Goal: Task Accomplishment & Management: Use online tool/utility

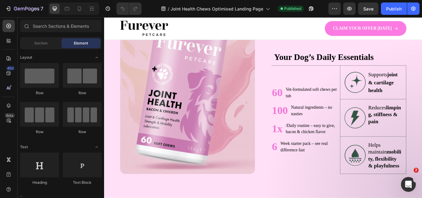
scroll to position [395, 0]
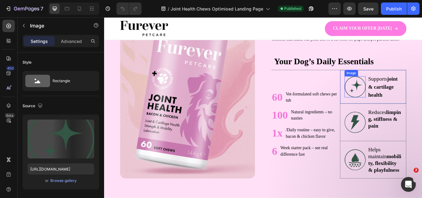
click at [391, 107] on img at bounding box center [396, 98] width 25 height 25
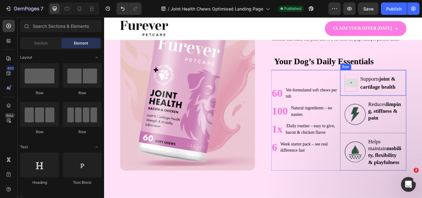
click at [390, 95] on icon at bounding box center [391, 93] width 5 height 5
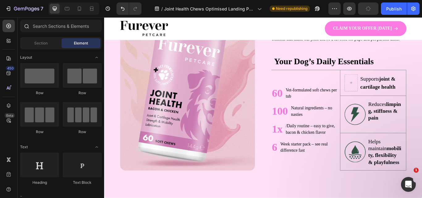
click at [64, 32] on div at bounding box center [61, 27] width 86 height 15
click at [59, 29] on input "text" at bounding box center [60, 26] width 81 height 12
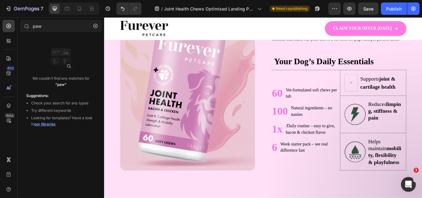
click at [52, 125] on span "our libraries" at bounding box center [44, 124] width 21 height 5
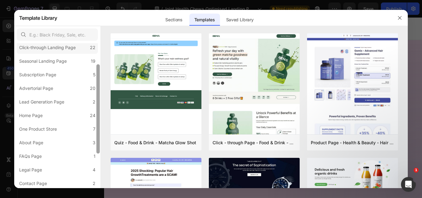
scroll to position [0, 0]
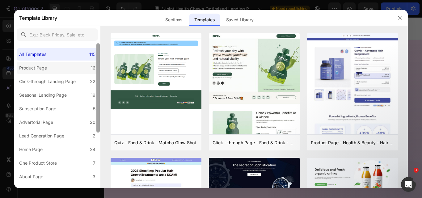
drag, startPoint x: 98, startPoint y: 91, endPoint x: 84, endPoint y: 63, distance: 31.8
click at [83, 62] on div "All Templates 115 Product Page 16 Click-through Landing Page 22 Seasonal Landin…" at bounding box center [57, 115] width 86 height 145
click at [400, 17] on icon "button" at bounding box center [399, 17] width 5 height 5
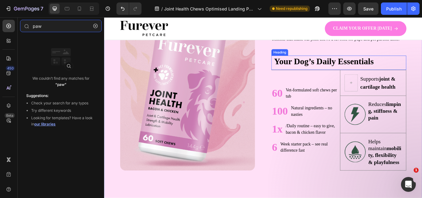
type input "pa"
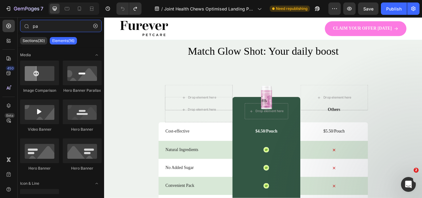
scroll to position [1912, 0]
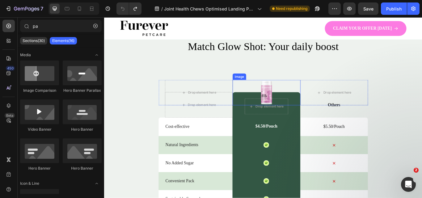
click at [253, 107] on div at bounding box center [292, 105] width 79 height 30
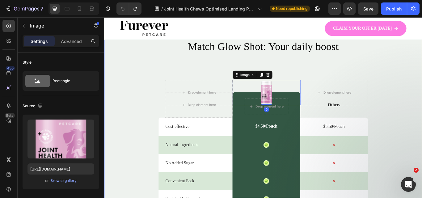
click at [246, 83] on div "Nature’s daily boost Text Block Row Match Glow Shot: Your daily boost Heading D…" at bounding box center [289, 186] width 370 height 319
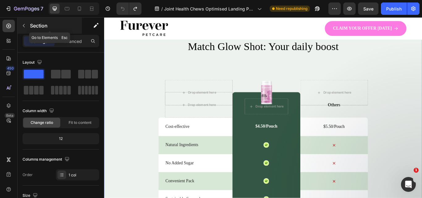
click at [23, 23] on icon "button" at bounding box center [23, 25] width 5 height 5
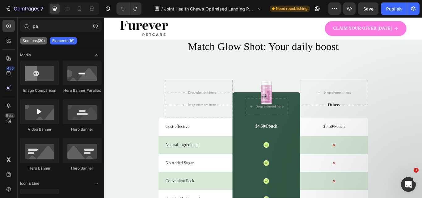
click at [30, 40] on p "Sections(30)" at bounding box center [34, 40] width 22 height 5
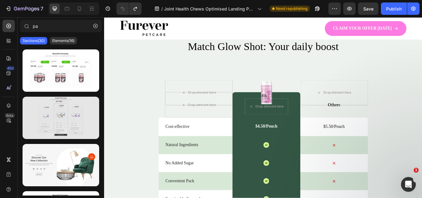
click at [68, 118] on div at bounding box center [61, 118] width 77 height 42
click at [69, 119] on div at bounding box center [61, 118] width 77 height 42
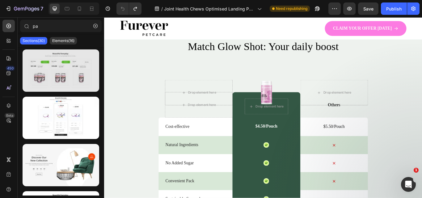
drag, startPoint x: 95, startPoint y: 72, endPoint x: 86, endPoint y: 66, distance: 10.8
click at [86, 66] on div at bounding box center [61, 70] width 77 height 42
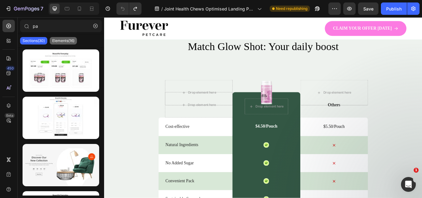
click at [66, 42] on p "Elements(16)" at bounding box center [63, 40] width 22 height 5
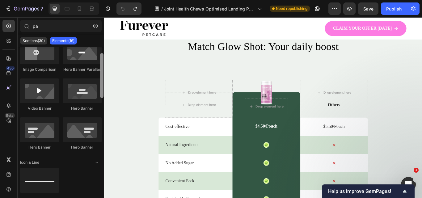
scroll to position [0, 0]
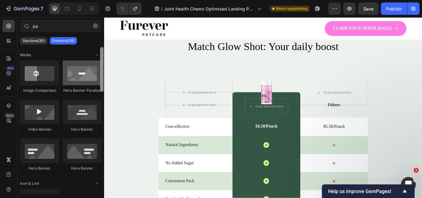
drag, startPoint x: 103, startPoint y: 73, endPoint x: 99, endPoint y: 65, distance: 9.1
click at [99, 65] on div "Media Image Comparison Hero Banner Parallax Video Banner Hero Banner Hero Banne…" at bounding box center [61, 120] width 86 height 147
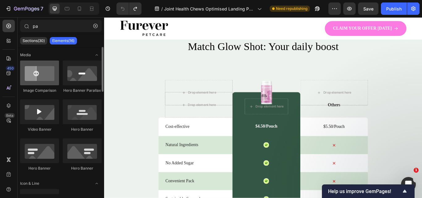
click at [56, 81] on div at bounding box center [39, 73] width 39 height 25
click at [48, 81] on div at bounding box center [39, 73] width 39 height 25
click at [38, 77] on div at bounding box center [39, 73] width 39 height 25
drag, startPoint x: 37, startPoint y: 77, endPoint x: 49, endPoint y: 74, distance: 13.0
click at [50, 74] on div at bounding box center [39, 73] width 39 height 25
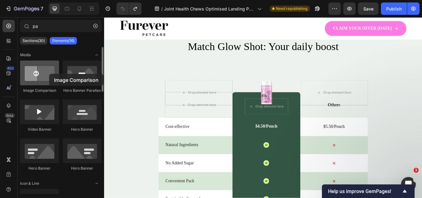
click at [49, 74] on div at bounding box center [39, 73] width 39 height 25
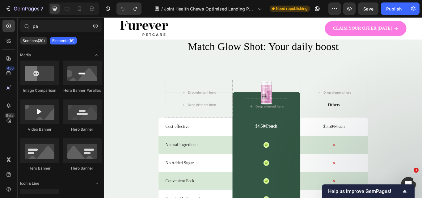
click at [64, 41] on p "Elements(16)" at bounding box center [63, 40] width 22 height 5
click at [94, 23] on button "button" at bounding box center [95, 26] width 10 height 10
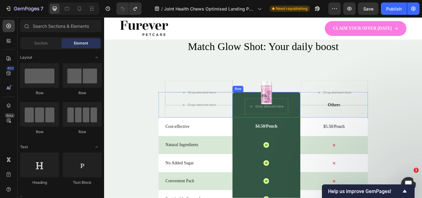
click at [257, 125] on div "Drop element here Row" at bounding box center [292, 120] width 79 height 30
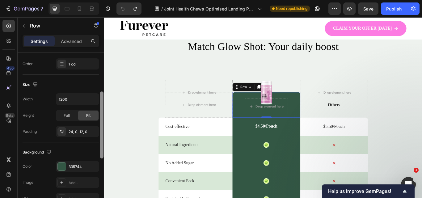
scroll to position [106, 0]
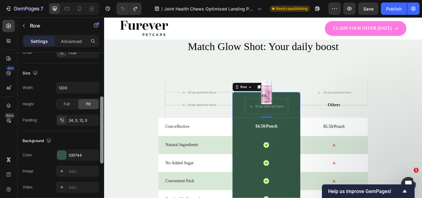
drag, startPoint x: 100, startPoint y: 106, endPoint x: 97, endPoint y: 150, distance: 44.0
click at [97, 150] on div "Layout Column width Change ratio Fit to content Columns management Order 1 col …" at bounding box center [61, 133] width 86 height 163
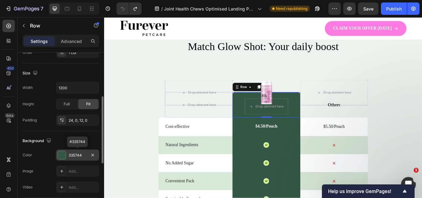
click at [73, 152] on div "335744" at bounding box center [78, 155] width 18 height 6
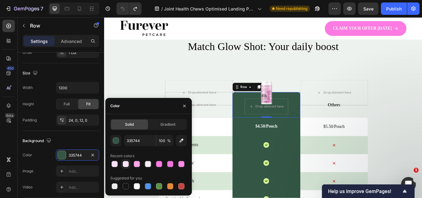
click at [127, 162] on div at bounding box center [126, 164] width 6 height 6
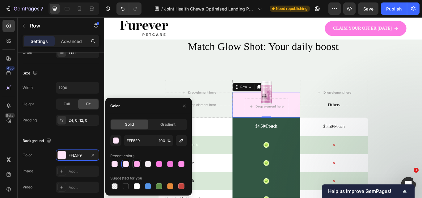
click at [136, 161] on div at bounding box center [137, 164] width 6 height 6
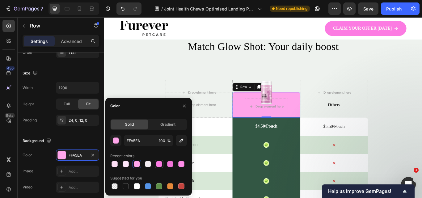
click at [157, 161] on div at bounding box center [159, 164] width 6 height 6
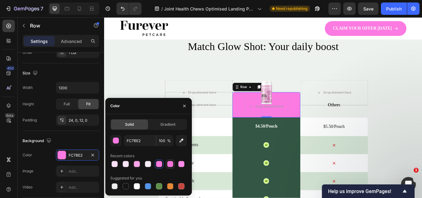
click at [169, 163] on div at bounding box center [170, 164] width 6 height 6
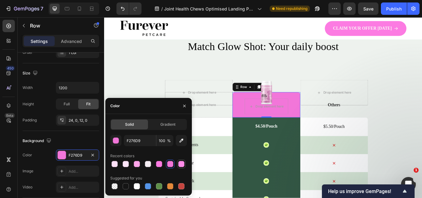
click at [183, 160] on div at bounding box center [181, 164] width 9 height 9
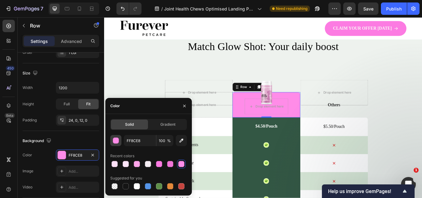
click at [114, 144] on button "button" at bounding box center [115, 140] width 11 height 11
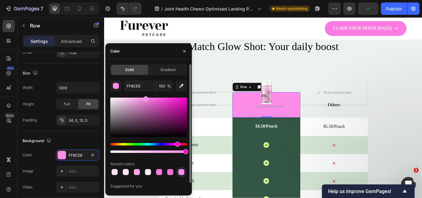
click at [168, 98] on div at bounding box center [148, 117] width 77 height 39
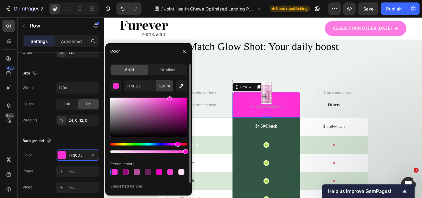
drag, startPoint x: 168, startPoint y: 98, endPoint x: 166, endPoint y: 87, distance: 11.2
click at [166, 87] on div "FF30D5 100 % Recent colors Suggested for you" at bounding box center [148, 139] width 77 height 118
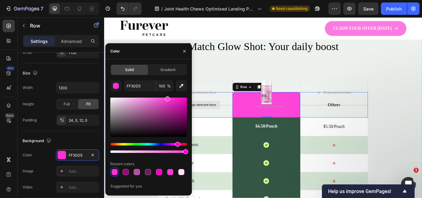
type input "FF44D9"
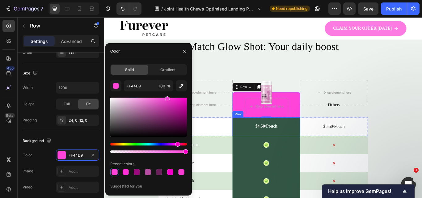
click at [263, 147] on div "$4.50/Pouch Text Block Row" at bounding box center [292, 145] width 79 height 22
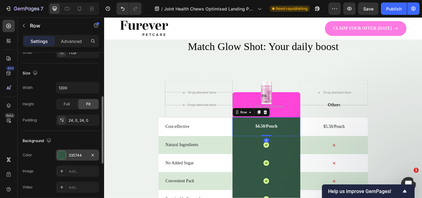
click at [61, 157] on div at bounding box center [62, 155] width 8 height 8
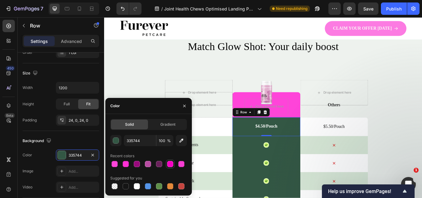
click at [167, 164] on div at bounding box center [170, 164] width 6 height 6
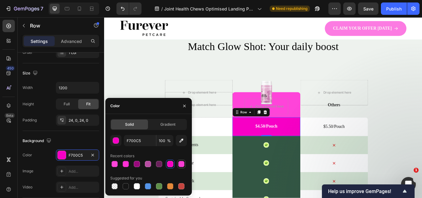
click at [180, 163] on div at bounding box center [181, 164] width 6 height 6
type input "F73DD2"
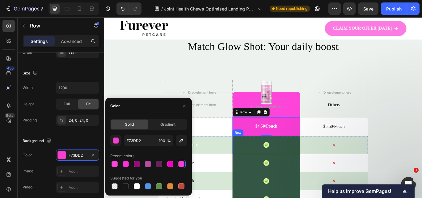
click at [268, 166] on div "Icon Row" at bounding box center [292, 166] width 79 height 21
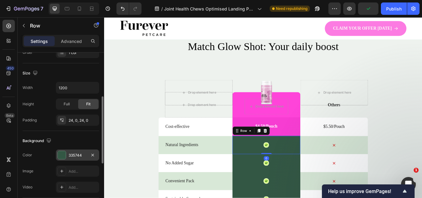
click at [70, 158] on div "335744" at bounding box center [78, 155] width 18 height 6
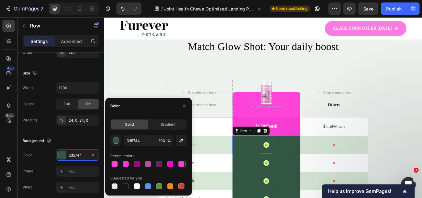
click at [183, 162] on div at bounding box center [181, 164] width 6 height 6
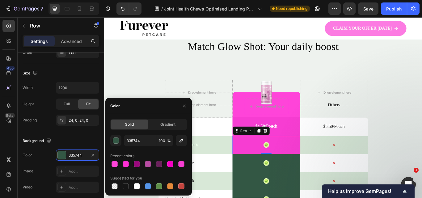
type input "F73DD2"
click at [265, 186] on div "Icon Row" at bounding box center [292, 187] width 79 height 21
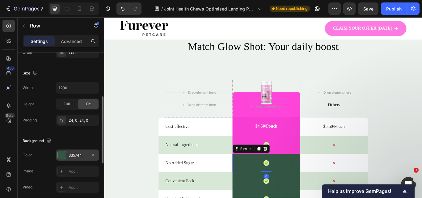
click at [78, 153] on div "335744" at bounding box center [78, 155] width 18 height 6
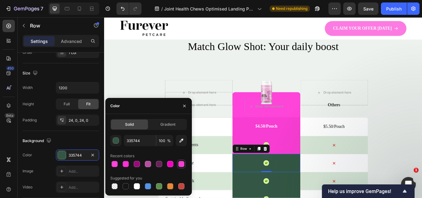
click at [185, 161] on div at bounding box center [181, 164] width 9 height 9
type input "F73DD2"
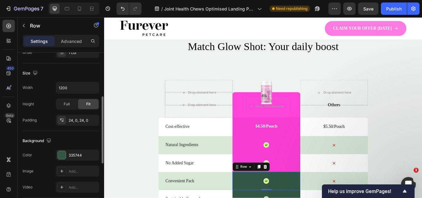
click at [96, 161] on div "The changes might be hidden by the video. Color 335744 Image Add... Video Add..." at bounding box center [61, 170] width 77 height 43
click at [73, 159] on div "335744" at bounding box center [77, 154] width 43 height 11
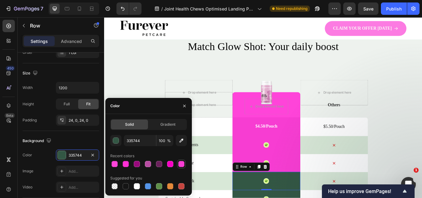
click at [180, 163] on div at bounding box center [181, 164] width 6 height 6
type input "F73DD2"
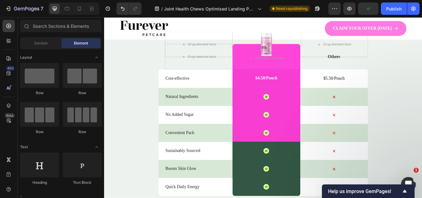
scroll to position [1974, 0]
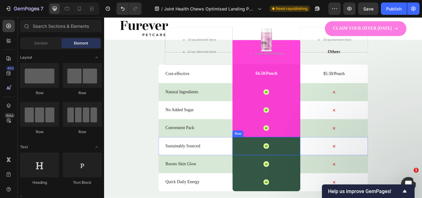
click at [263, 167] on div "Icon Row" at bounding box center [292, 167] width 79 height 21
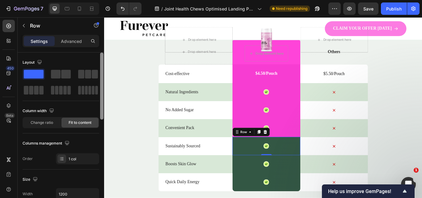
click at [102, 146] on div at bounding box center [101, 133] width 5 height 163
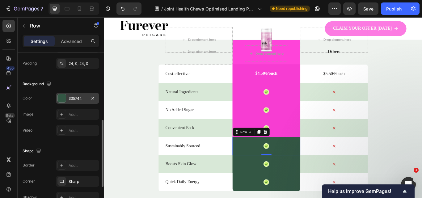
click at [73, 102] on div "335744" at bounding box center [77, 98] width 43 height 11
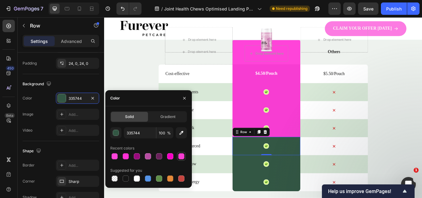
click at [181, 155] on div at bounding box center [181, 156] width 6 height 6
type input "F73DD2"
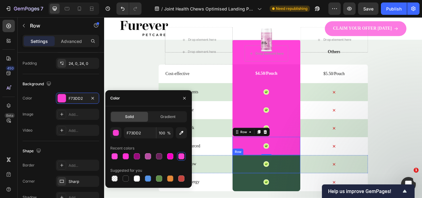
click at [269, 183] on div "Icon Row" at bounding box center [292, 188] width 79 height 21
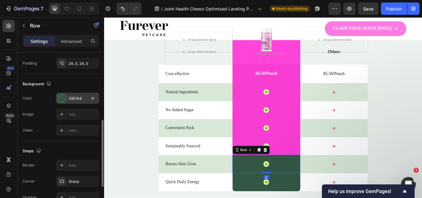
click at [62, 96] on div at bounding box center [62, 98] width 8 height 8
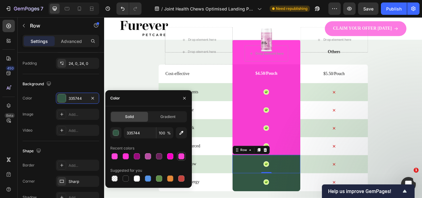
drag, startPoint x: 178, startPoint y: 155, endPoint x: 139, endPoint y: 193, distance: 54.8
click at [178, 155] on div at bounding box center [181, 156] width 6 height 6
type input "F73DD2"
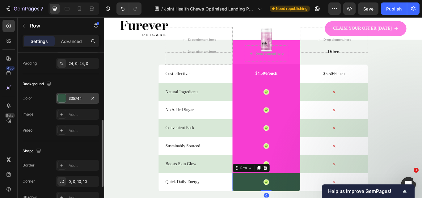
click at [73, 94] on div "335744" at bounding box center [77, 98] width 43 height 11
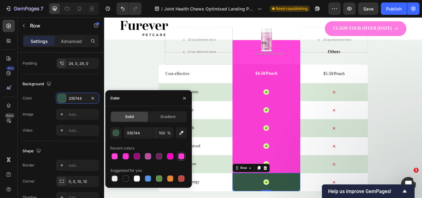
click at [181, 155] on div at bounding box center [181, 156] width 6 height 6
type input "F73DD2"
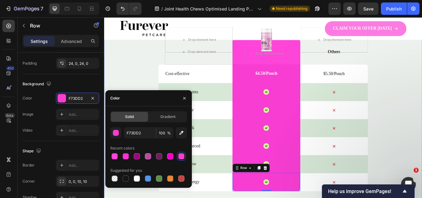
click at [421, 90] on div "Nature’s daily boost Text Block Row Match Glow Shot: Your daily boost Heading D…" at bounding box center [289, 124] width 370 height 319
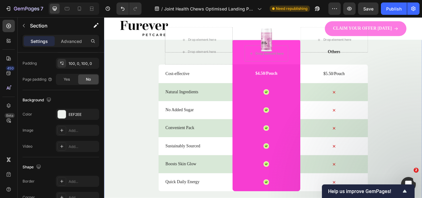
scroll to position [0, 0]
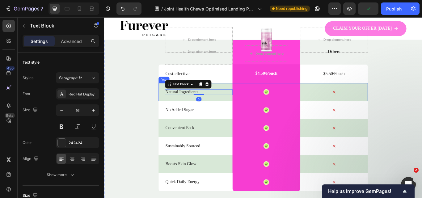
click at [239, 109] on div "Natural Ingredients Text Block 0" at bounding box center [214, 104] width 79 height 21
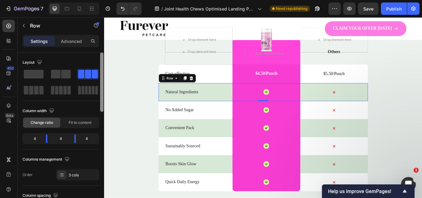
click at [102, 122] on div at bounding box center [101, 133] width 5 height 163
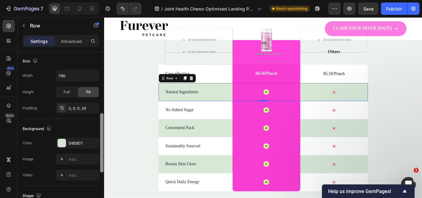
drag, startPoint x: 102, startPoint y: 118, endPoint x: 100, endPoint y: 121, distance: 4.2
click at [102, 121] on div at bounding box center [101, 142] width 3 height 59
click at [71, 140] on div "D8E8D7" at bounding box center [78, 143] width 18 height 6
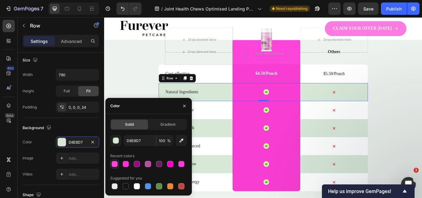
click at [114, 165] on div at bounding box center [114, 164] width 6 height 6
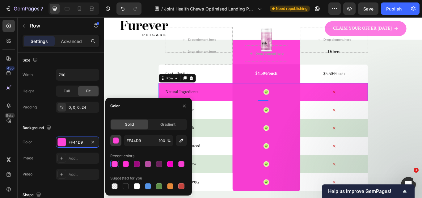
click at [113, 140] on div "button" at bounding box center [116, 141] width 6 height 6
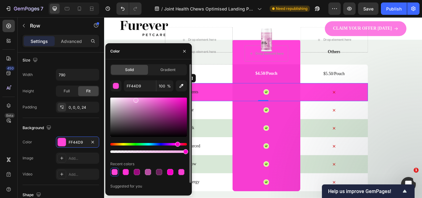
click at [135, 99] on div at bounding box center [148, 117] width 77 height 39
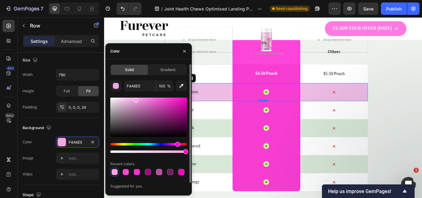
click at [127, 100] on div at bounding box center [148, 117] width 77 height 39
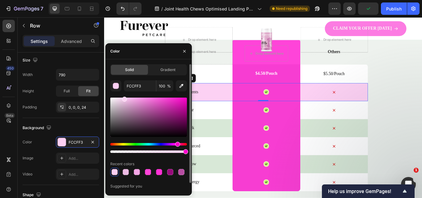
drag, startPoint x: 132, startPoint y: 101, endPoint x: 123, endPoint y: 98, distance: 8.8
click at [123, 98] on div at bounding box center [148, 117] width 77 height 39
type input "FCD1F3"
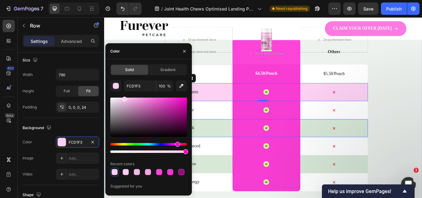
click at [399, 156] on div "Icon" at bounding box center [371, 146] width 79 height 21
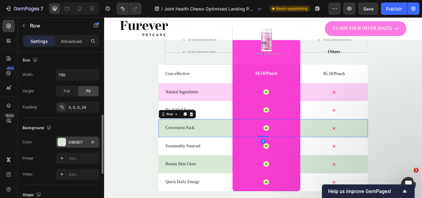
click at [80, 142] on div "D8E8D7" at bounding box center [78, 143] width 18 height 6
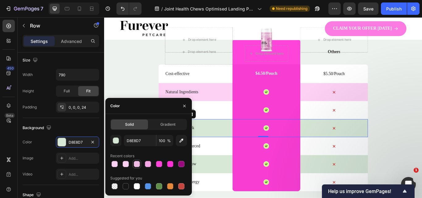
click at [134, 163] on div at bounding box center [137, 164] width 6 height 6
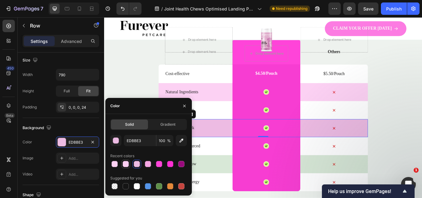
click at [126, 162] on div at bounding box center [126, 164] width 6 height 6
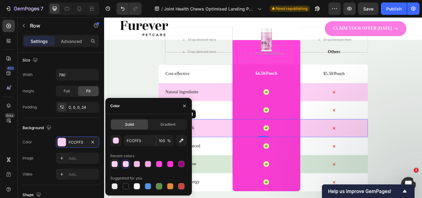
click at [111, 163] on div at bounding box center [114, 163] width 7 height 7
type input "FCD1F3"
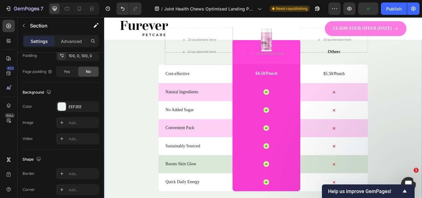
click at [421, 133] on div "Nature’s daily boost Text Block Row Match Glow Shot: Your daily boost Heading D…" at bounding box center [289, 124] width 370 height 319
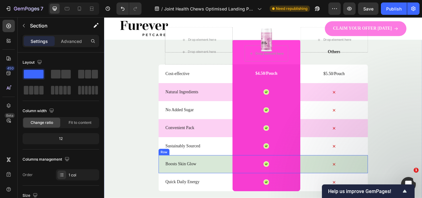
click at [201, 194] on div "Boosts Skin Glow Text Block" at bounding box center [214, 188] width 79 height 21
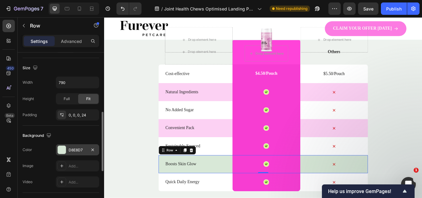
click at [81, 150] on div "D8E8D7" at bounding box center [78, 150] width 18 height 6
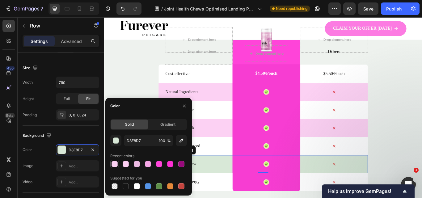
drag, startPoint x: 115, startPoint y: 166, endPoint x: 209, endPoint y: 160, distance: 94.3
click at [115, 166] on div at bounding box center [114, 164] width 6 height 6
type input "FCD1F3"
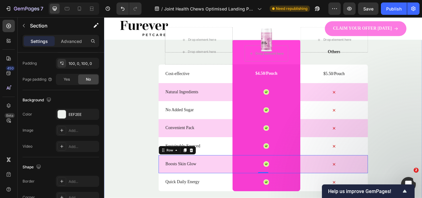
click at [421, 150] on div "Nature’s daily boost Text Block Row Match Glow Shot: Your daily boost Heading D…" at bounding box center [289, 124] width 370 height 319
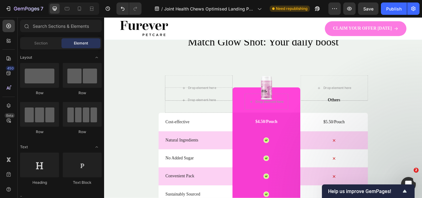
scroll to position [1929, 0]
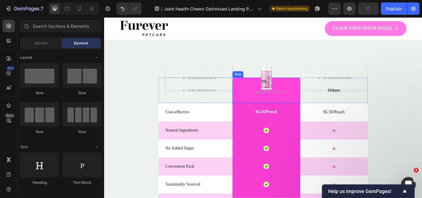
click at [323, 111] on div "Drop element here Row" at bounding box center [292, 103] width 79 height 30
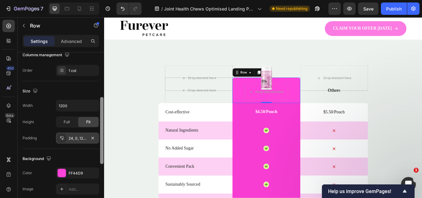
drag, startPoint x: 102, startPoint y: 84, endPoint x: 96, endPoint y: 125, distance: 41.1
click at [96, 125] on div "Layout Column width Change ratio Fit to content Columns management Order 1 col …" at bounding box center [61, 133] width 86 height 163
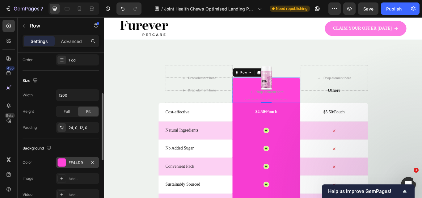
click at [74, 162] on div "FF44D9" at bounding box center [78, 163] width 18 height 6
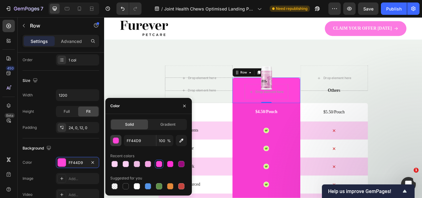
click at [117, 144] on button "button" at bounding box center [115, 140] width 11 height 11
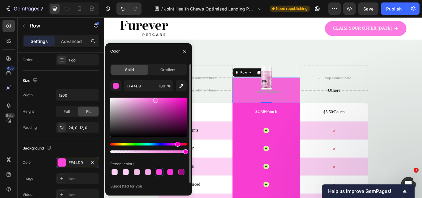
click at [155, 99] on div at bounding box center [148, 117] width 77 height 39
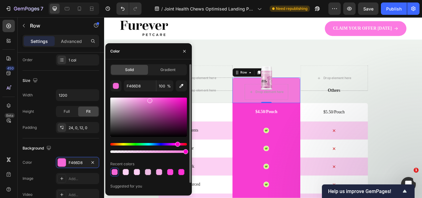
click at [149, 99] on div at bounding box center [148, 117] width 77 height 39
type input "F279DA"
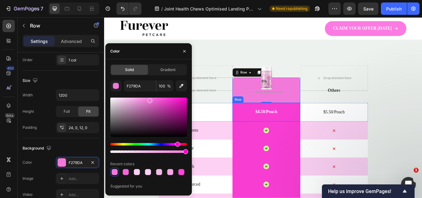
click at [319, 124] on div "$4.50/Pouch Text Block Row" at bounding box center [292, 128] width 79 height 22
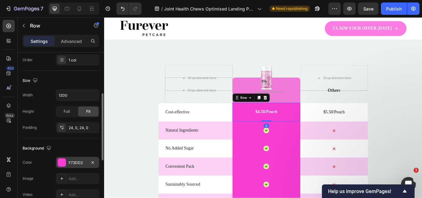
click at [64, 160] on div at bounding box center [62, 162] width 8 height 8
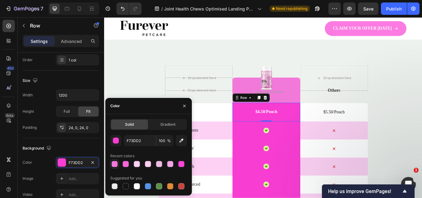
click at [113, 161] on div at bounding box center [114, 163] width 7 height 7
type input "F279DA"
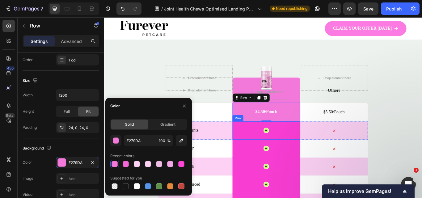
click at [315, 150] on div "Icon Row" at bounding box center [292, 149] width 79 height 21
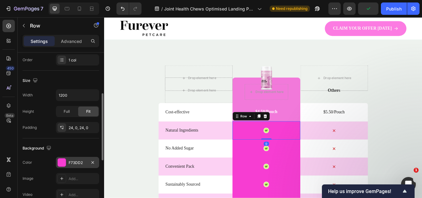
click at [65, 165] on div at bounding box center [62, 162] width 8 height 8
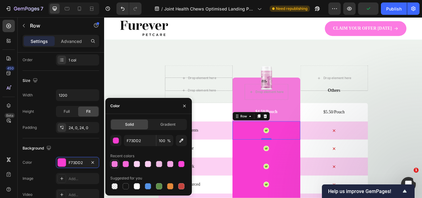
drag, startPoint x: 114, startPoint y: 162, endPoint x: 196, endPoint y: 155, distance: 82.1
click at [114, 162] on div at bounding box center [114, 164] width 6 height 6
type input "F279DA"
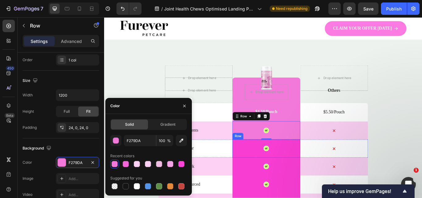
click at [311, 170] on div "Icon Row" at bounding box center [292, 170] width 79 height 21
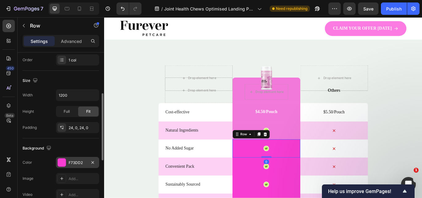
click at [84, 159] on div "F73DD2" at bounding box center [77, 162] width 43 height 11
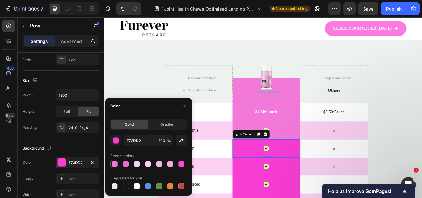
click at [116, 162] on div at bounding box center [114, 164] width 6 height 6
type input "F279DA"
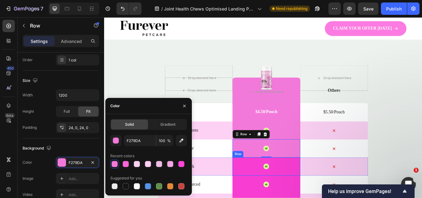
click at [305, 190] on div "Icon Row" at bounding box center [292, 191] width 79 height 21
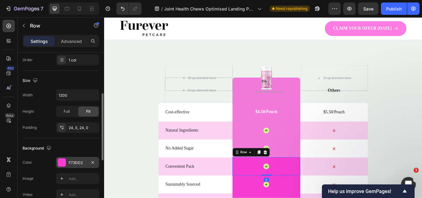
click at [62, 161] on div at bounding box center [62, 162] width 8 height 8
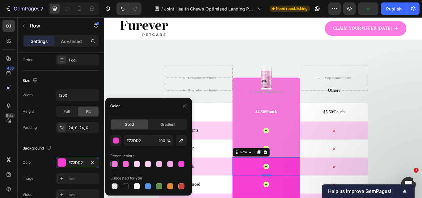
click at [113, 164] on div at bounding box center [114, 164] width 6 height 6
type input "F279DA"
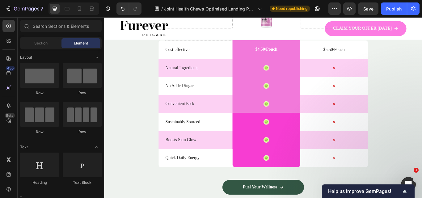
scroll to position [2007, 0]
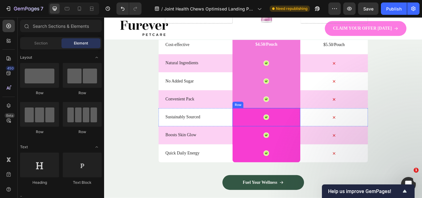
click at [302, 138] on div "Icon Row" at bounding box center [292, 133] width 79 height 21
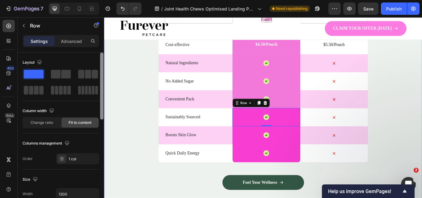
click at [103, 0] on div "7 Version history / Joint Health Chews Optimised Landing Page Need republishing…" at bounding box center [211, 0] width 422 height 0
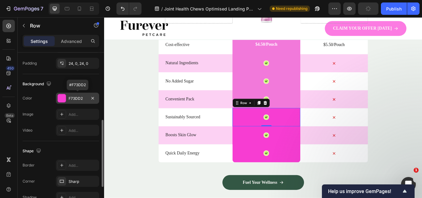
click at [73, 99] on div "F73DD2" at bounding box center [78, 99] width 18 height 6
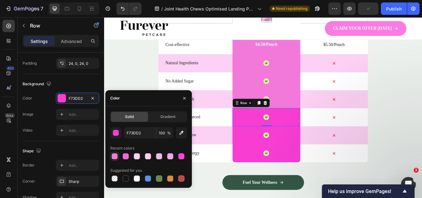
drag, startPoint x: 114, startPoint y: 154, endPoint x: 175, endPoint y: 140, distance: 62.4
click at [114, 154] on div at bounding box center [114, 156] width 6 height 6
type input "F279DA"
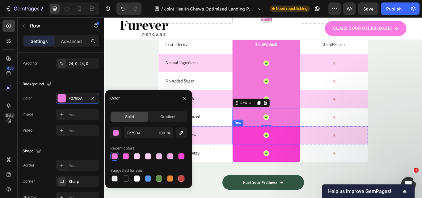
click at [274, 153] on div "Icon Row" at bounding box center [292, 154] width 79 height 21
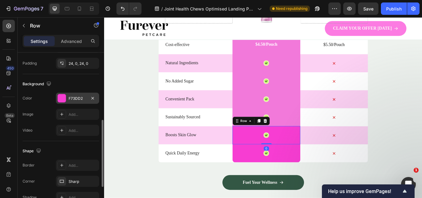
click at [82, 100] on div "F73DD2" at bounding box center [78, 99] width 18 height 6
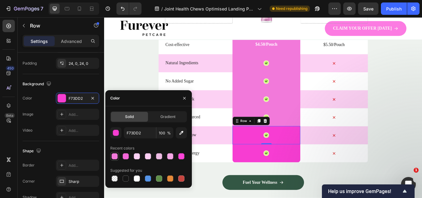
click at [115, 154] on div at bounding box center [114, 156] width 6 height 6
type input "F279DA"
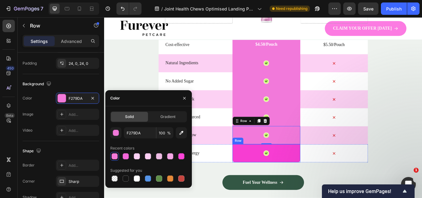
click at [261, 178] on div "Icon Row" at bounding box center [292, 175] width 79 height 21
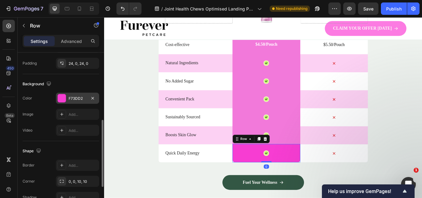
click at [72, 102] on div "F73DD2" at bounding box center [77, 98] width 43 height 11
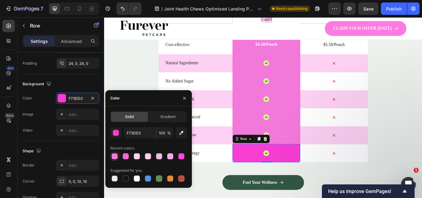
click at [117, 157] on div at bounding box center [114, 156] width 6 height 6
type input "F279DA"
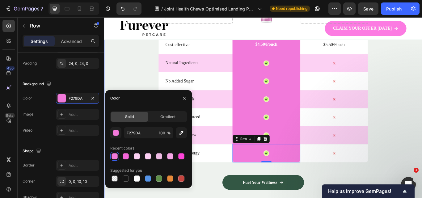
click at [421, 142] on div "Nature’s daily boost Text Block Row Match Glow Shot: Your daily boost Heading D…" at bounding box center [289, 90] width 370 height 319
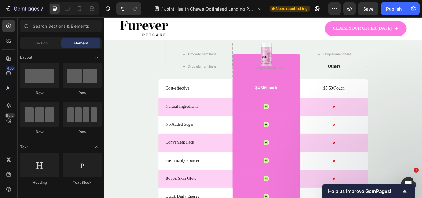
scroll to position [1963, 0]
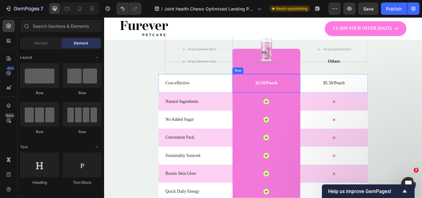
click at [309, 96] on div "$4.50/Pouch Text Block Row" at bounding box center [292, 94] width 79 height 22
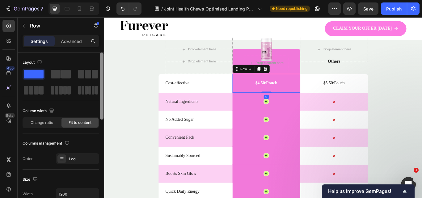
click at [103, 146] on div at bounding box center [101, 133] width 5 height 163
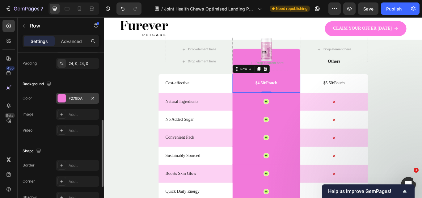
click at [73, 98] on div "F279DA" at bounding box center [78, 99] width 18 height 6
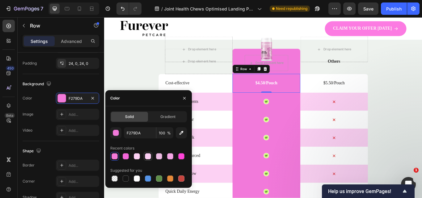
click at [146, 158] on div at bounding box center [148, 156] width 6 height 6
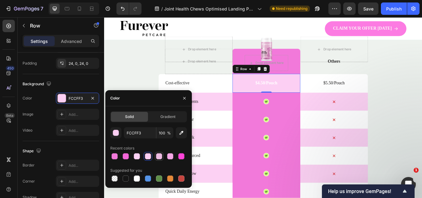
click at [162, 155] on div at bounding box center [159, 156] width 6 height 6
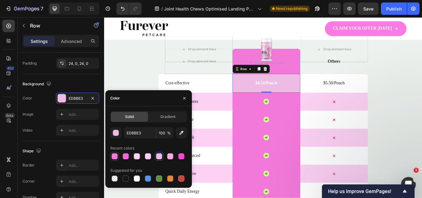
click at [117, 154] on div at bounding box center [114, 156] width 6 height 6
type input "F279DA"
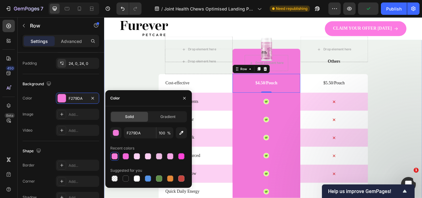
click at [421, 94] on div "Nature’s daily boost Text Block Row Match Glow Shot: Your daily boost Heading D…" at bounding box center [289, 135] width 370 height 319
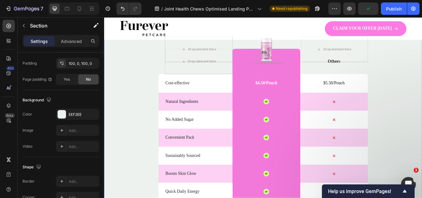
scroll to position [0, 0]
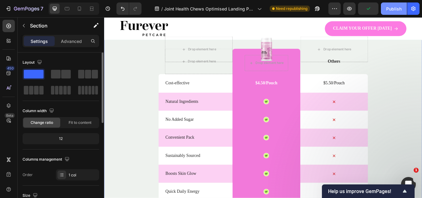
click at [393, 11] on div "Publish" at bounding box center [393, 9] width 15 height 6
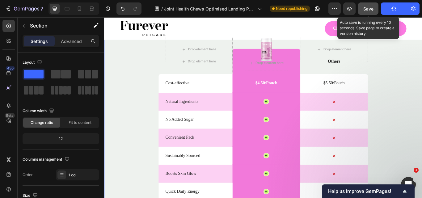
click at [364, 10] on span "Save" at bounding box center [368, 8] width 10 height 5
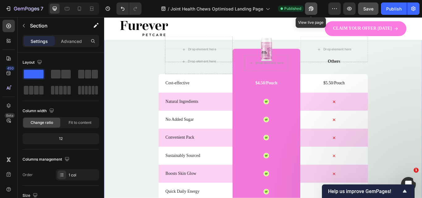
click at [310, 8] on icon "button" at bounding box center [311, 9] width 6 height 6
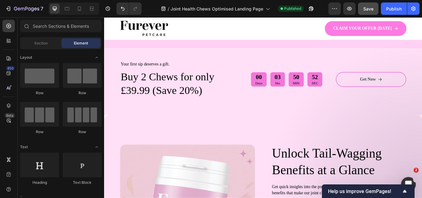
scroll to position [227, 0]
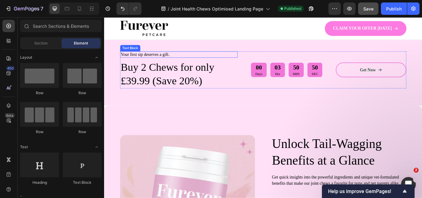
click at [156, 60] on p "Your first sip deserves a gift." at bounding box center [191, 61] width 136 height 6
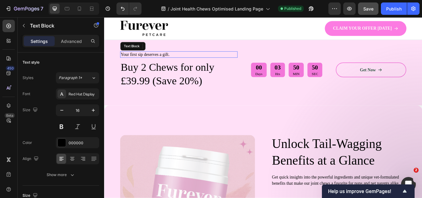
click at [156, 60] on p "Your first sip deserves a gift." at bounding box center [191, 61] width 136 height 6
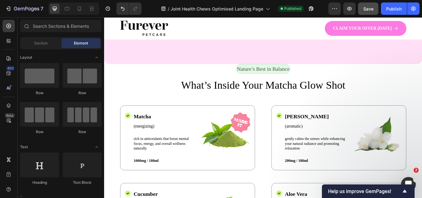
scroll to position [551, 0]
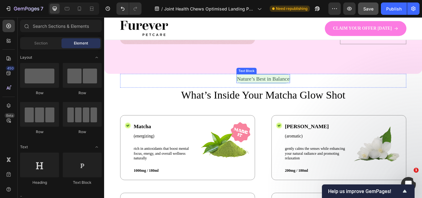
click at [285, 94] on p "Nature’s Best in Balance" at bounding box center [289, 88] width 61 height 9
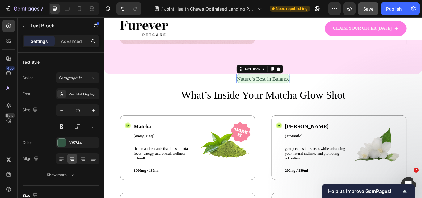
click at [285, 94] on p "Nature’s Best in Balance" at bounding box center [289, 88] width 61 height 9
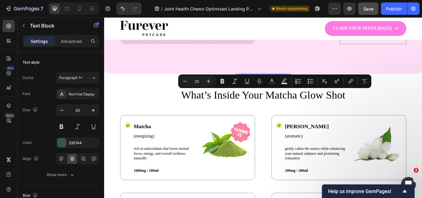
click at [290, 94] on p "Nature’s Best in Balance" at bounding box center [289, 88] width 61 height 9
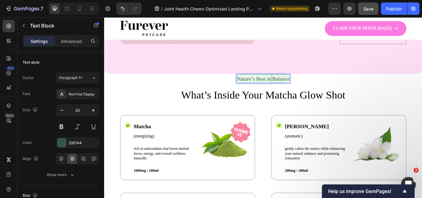
click at [290, 94] on p "Nature’s Best in Balance" at bounding box center [289, 88] width 61 height 9
click at [345, 99] on div "Vet-Formulated Comfort Text Block 16 Row" at bounding box center [289, 91] width 333 height 16
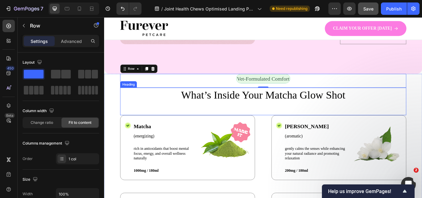
click at [298, 117] on h2 "What’s Inside Your Matcha Glow Shot" at bounding box center [289, 107] width 333 height 17
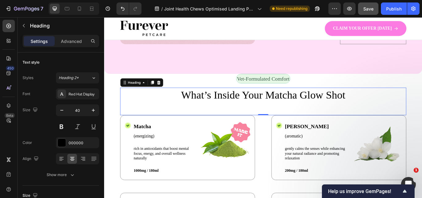
click at [274, 117] on h2 "What’s Inside Your Matcha Glow Shot" at bounding box center [289, 107] width 333 height 17
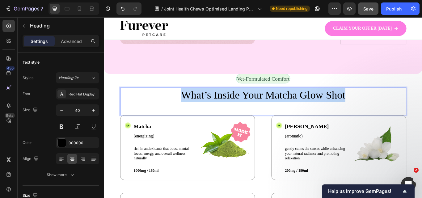
click at [274, 116] on p "What’s Inside Your Matcha Glow Shot" at bounding box center [289, 108] width 332 height 16
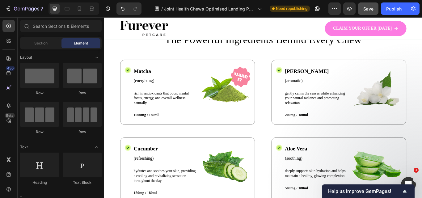
scroll to position [622, 0]
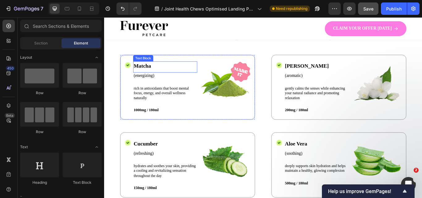
click at [153, 79] on p "Matcha" at bounding box center [174, 73] width 73 height 9
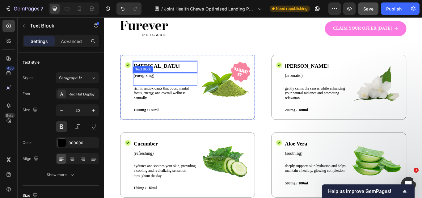
click at [148, 89] on p "(energizing)" at bounding box center [174, 85] width 73 height 6
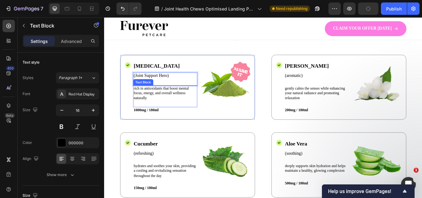
click at [154, 115] on p "rich in antioxidants that boost mental focus, energy, and overall wellness natu…" at bounding box center [174, 106] width 73 height 17
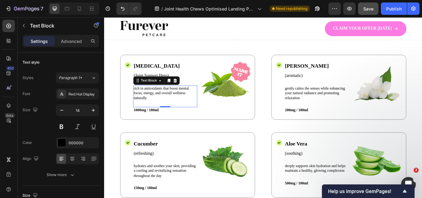
click at [151, 115] on p "rich in antioxidants that boost mental focus, energy, and overall wellness natu…" at bounding box center [174, 106] width 73 height 17
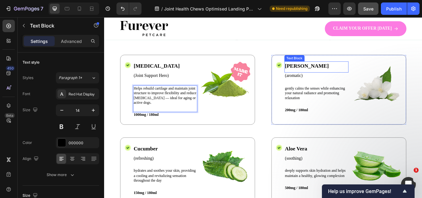
click at [324, 79] on p "[PERSON_NAME]" at bounding box center [351, 73] width 73 height 9
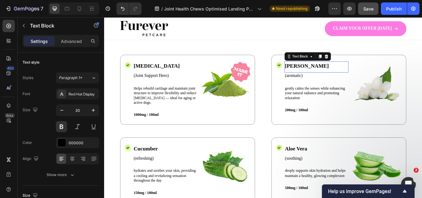
click at [324, 79] on p "[PERSON_NAME]" at bounding box center [351, 73] width 73 height 9
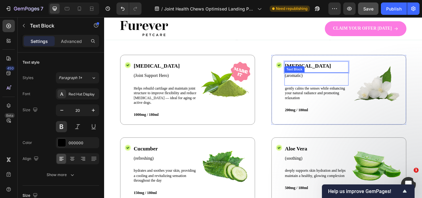
click at [319, 89] on p "(aromatic)" at bounding box center [351, 85] width 73 height 6
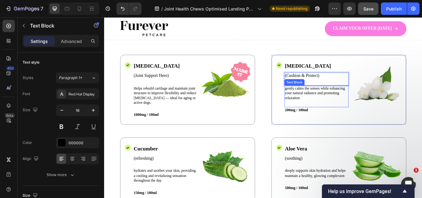
click at [327, 115] on p "gently calms the senses while enhancing your natural radiance and promoting rel…" at bounding box center [351, 106] width 73 height 17
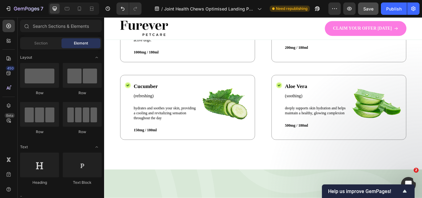
scroll to position [683, 0]
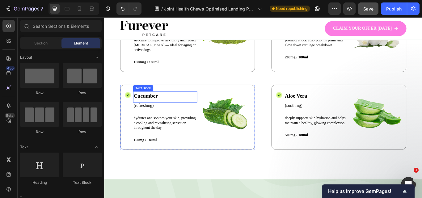
click at [156, 114] on p "Cucumber" at bounding box center [174, 108] width 73 height 9
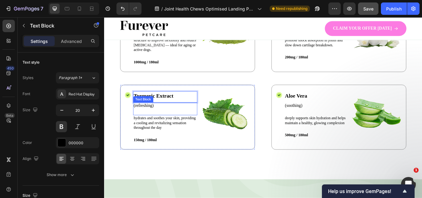
click at [156, 124] on p "(refreshing)" at bounding box center [174, 120] width 73 height 6
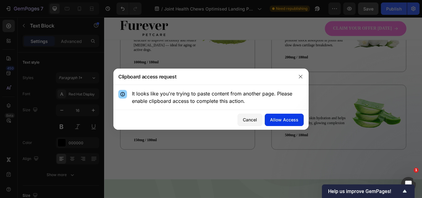
click at [290, 121] on div "Allow Access" at bounding box center [284, 119] width 28 height 6
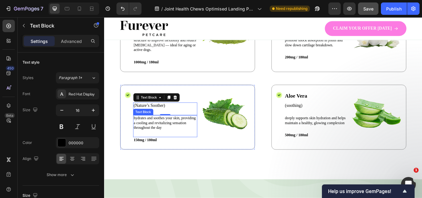
click at [174, 149] on p "hydrates and soothes your skin, providing a cooling and revitalizing sensation …" at bounding box center [174, 140] width 73 height 17
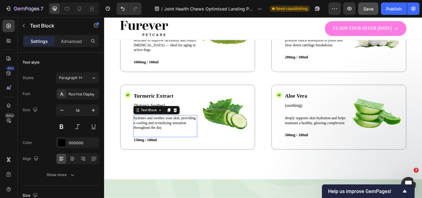
click at [174, 149] on p "hydrates and soothes your skin, providing a cooling and revitalizing sensation …" at bounding box center [174, 140] width 73 height 17
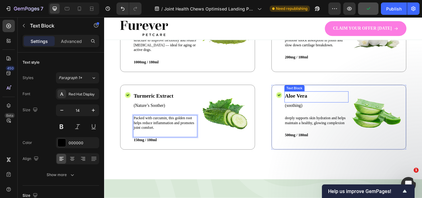
click at [325, 114] on p "Aloe Vera" at bounding box center [351, 108] width 73 height 9
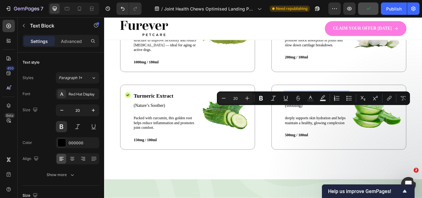
click at [325, 114] on p "Aloe Vera" at bounding box center [351, 108] width 73 height 9
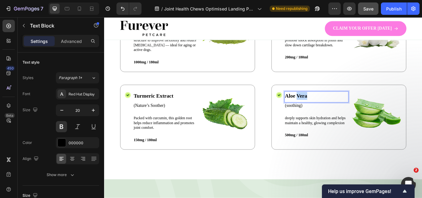
click at [325, 114] on p "Aloe Vera" at bounding box center [351, 108] width 73 height 9
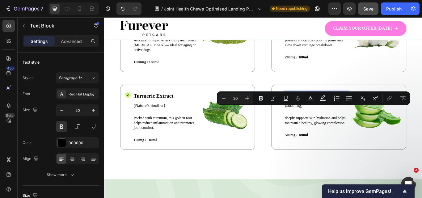
click at [321, 114] on p "Aloe Vera" at bounding box center [351, 108] width 73 height 9
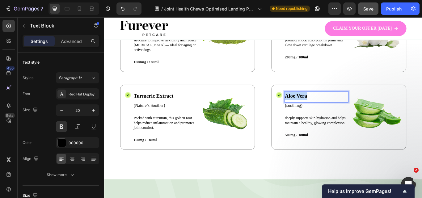
click at [321, 114] on p "Aloe Vera" at bounding box center [351, 108] width 73 height 9
click at [320, 124] on p "(soothing)" at bounding box center [351, 120] width 73 height 6
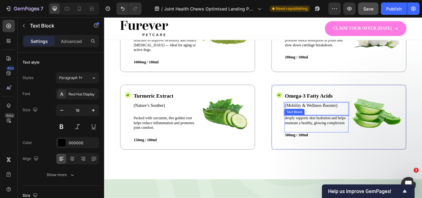
click at [338, 143] on p "deeply supports skin hydration and helps maintain a healthy, glowing complexion" at bounding box center [351, 137] width 73 height 11
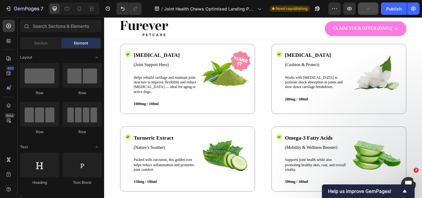
scroll to position [629, 0]
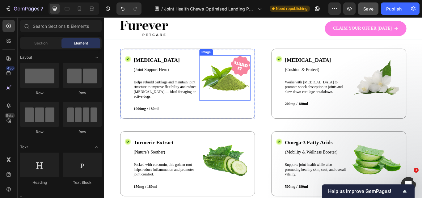
click at [231, 103] on img at bounding box center [245, 88] width 60 height 53
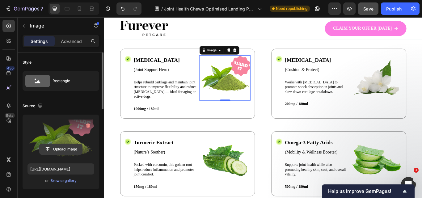
click at [63, 149] on input "file" at bounding box center [61, 149] width 43 height 10
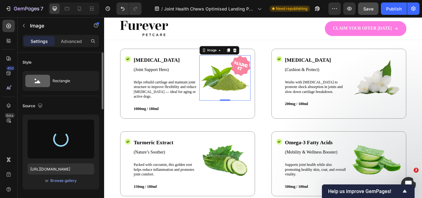
type input "[URL][DOMAIN_NAME]"
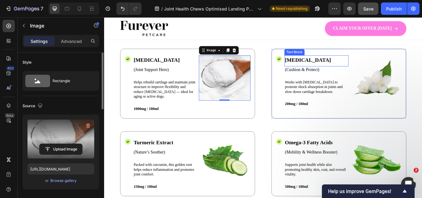
click at [333, 72] on p "[MEDICAL_DATA]" at bounding box center [351, 66] width 73 height 9
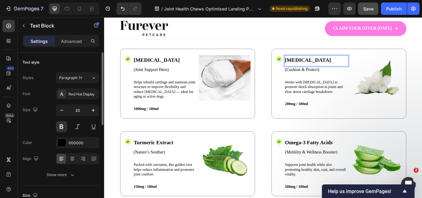
click at [333, 72] on p "[MEDICAL_DATA]" at bounding box center [351, 66] width 73 height 9
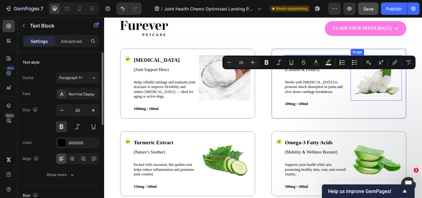
click at [405, 109] on img at bounding box center [421, 88] width 60 height 53
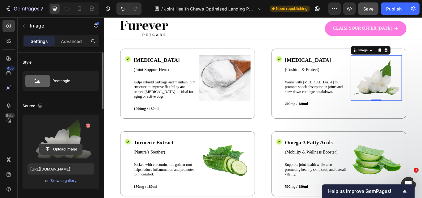
click at [73, 151] on input "file" at bounding box center [61, 149] width 43 height 10
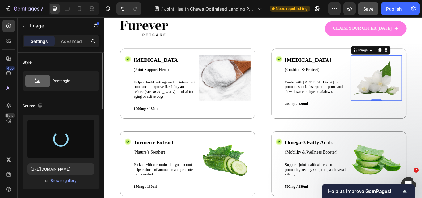
type input "[URL][DOMAIN_NAME]"
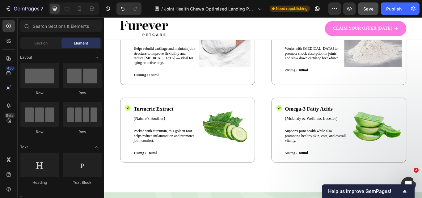
scroll to position [674, 0]
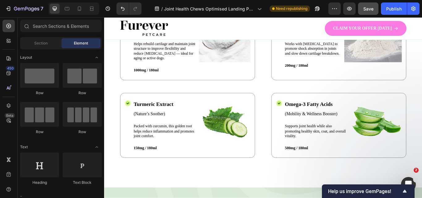
drag, startPoint x: 474, startPoint y: 64, endPoint x: 449, endPoint y: 24, distance: 47.2
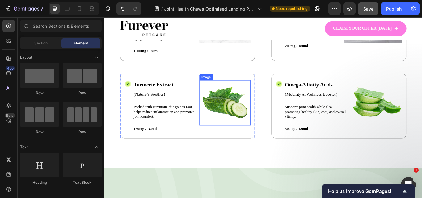
click at [237, 134] on img at bounding box center [245, 117] width 60 height 53
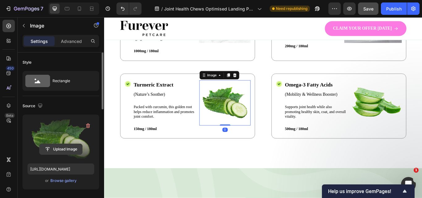
click at [65, 150] on input "file" at bounding box center [61, 149] width 43 height 10
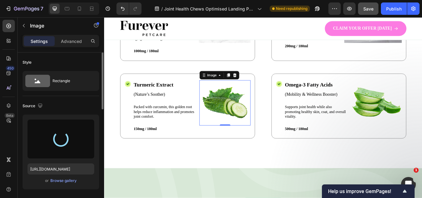
type input "[URL][DOMAIN_NAME]"
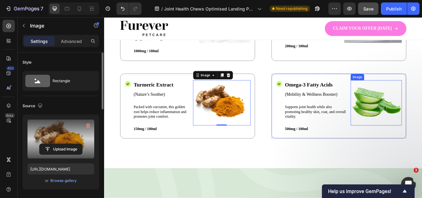
click at [402, 144] on img at bounding box center [421, 117] width 60 height 53
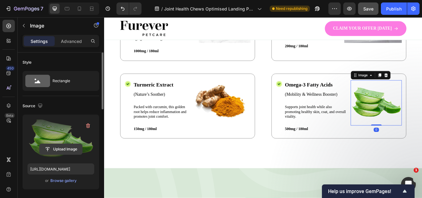
click at [68, 148] on input "file" at bounding box center [61, 149] width 43 height 10
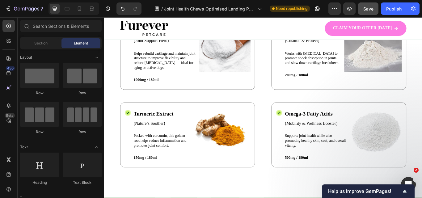
scroll to position [651, 0]
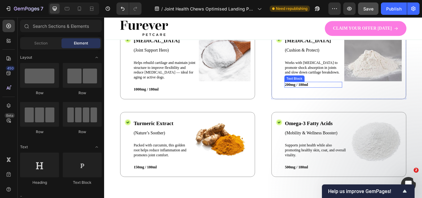
click at [324, 99] on p "200mg / 180ml" at bounding box center [348, 96] width 66 height 6
click at [152, 104] on p "1000mg / 180ml" at bounding box center [174, 102] width 73 height 6
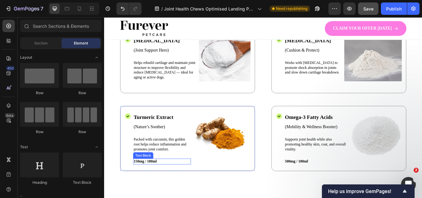
click at [153, 188] on p "150mg / 180ml" at bounding box center [171, 186] width 66 height 6
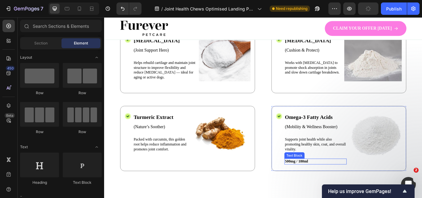
click at [322, 188] on p "500mg / 180ml" at bounding box center [350, 186] width 71 height 6
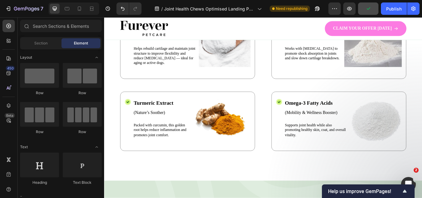
scroll to position [679, 0]
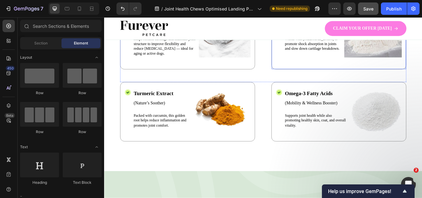
click at [368, 78] on div "Icon [MEDICAL_DATA] Text Block (Cushion & Protect) Text Block Works with [MEDIC…" at bounding box center [377, 41] width 157 height 75
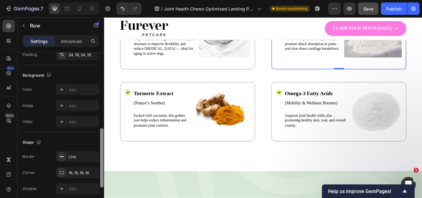
scroll to position [206, 0]
drag, startPoint x: 101, startPoint y: 103, endPoint x: 98, endPoint y: 178, distance: 75.3
click at [98, 178] on div "Layout Column width Change ratio Fit to content Columns management Order 3 cols…" at bounding box center [61, 133] width 86 height 163
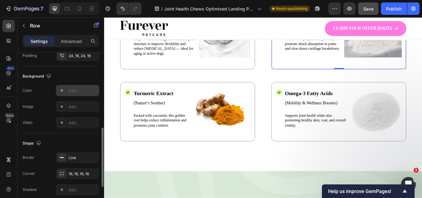
click at [67, 90] on div "Add..." at bounding box center [77, 90] width 43 height 11
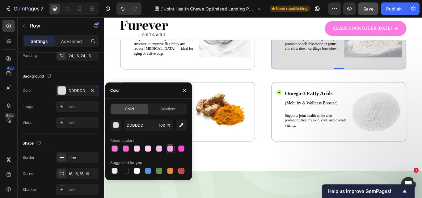
click at [169, 147] on div at bounding box center [170, 148] width 6 height 6
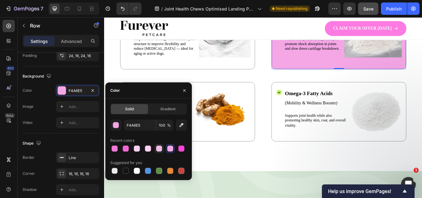
click at [156, 148] on div at bounding box center [159, 148] width 6 height 6
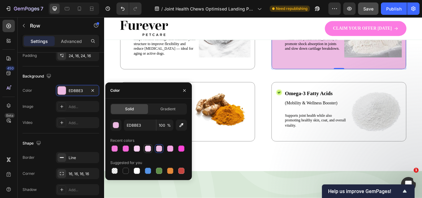
click at [148, 150] on div at bounding box center [148, 148] width 6 height 6
type input "FCCFF3"
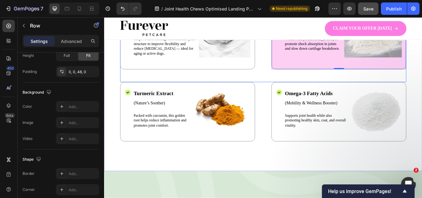
click at [287, 80] on div "Icon [MEDICAL_DATA] Text Block (Joint Support Hero) Text Block Helps rebuild ca…" at bounding box center [289, 49] width 333 height 90
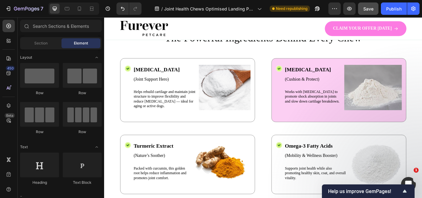
scroll to position [623, 0]
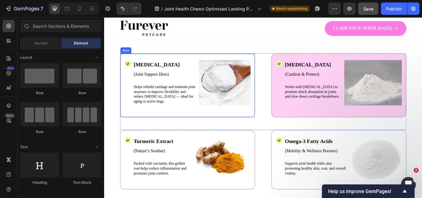
click at [275, 134] on div "Icon [MEDICAL_DATA] Text Block (Joint Support Hero) Text Block Helps rebuild ca…" at bounding box center [201, 97] width 157 height 75
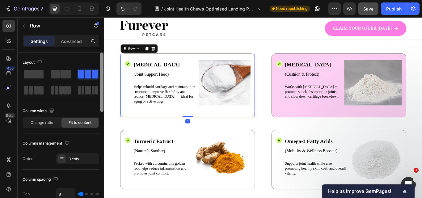
click at [102, 136] on div at bounding box center [101, 133] width 5 height 163
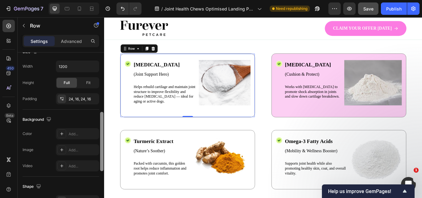
click at [102, 136] on div at bounding box center [101, 141] width 3 height 59
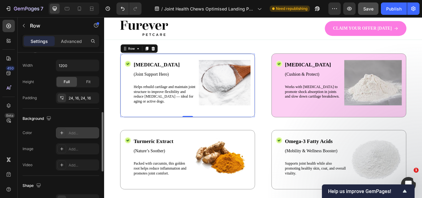
click at [86, 137] on div "Add..." at bounding box center [77, 132] width 43 height 11
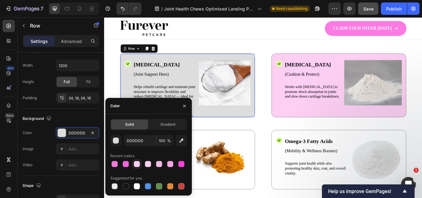
click at [139, 162] on div at bounding box center [137, 164] width 6 height 6
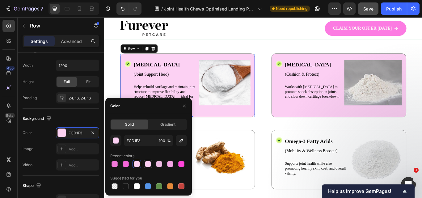
click at [149, 162] on div at bounding box center [148, 164] width 6 height 6
type input "FCCFF3"
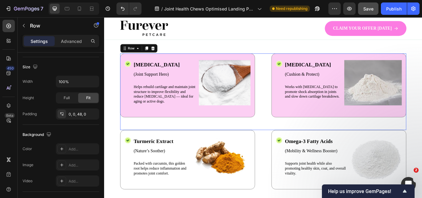
click at [290, 149] on div "Icon [MEDICAL_DATA] Text Block (Joint Support Hero) Text Block Helps rebuild ca…" at bounding box center [289, 105] width 333 height 90
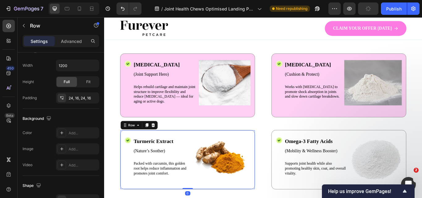
click at [273, 198] on div "Icon Turmeric Extract Text Block (Nature’s Soother) Text Block Packed with curc…" at bounding box center [201, 183] width 157 height 69
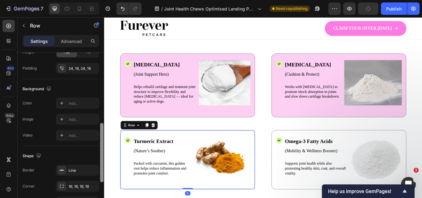
drag, startPoint x: 102, startPoint y: 134, endPoint x: 102, endPoint y: 144, distance: 10.5
click at [102, 144] on div at bounding box center [101, 152] width 3 height 59
click at [80, 104] on div "Add..." at bounding box center [83, 105] width 29 height 6
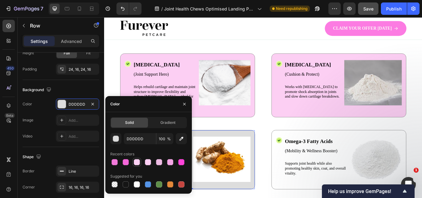
click at [140, 161] on div at bounding box center [136, 161] width 7 height 7
type input "FCD1F3"
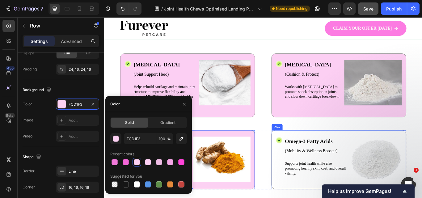
click at [380, 168] on div "Icon Omega-3 Fatty Acids Text Block (Mobility & Wellness Booster) Text Block Su…" at bounding box center [377, 183] width 157 height 69
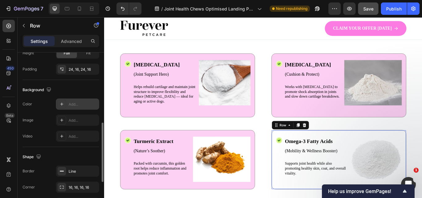
click at [71, 108] on div "Add..." at bounding box center [77, 103] width 43 height 11
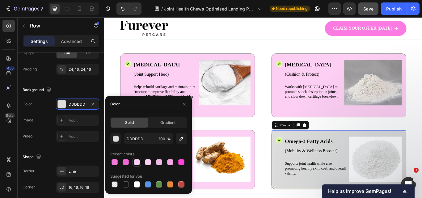
click at [136, 162] on div at bounding box center [137, 162] width 6 height 6
type input "FCD1F3"
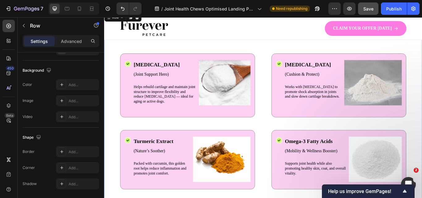
click at [421, 94] on div "Vet-Formulated Comfort Text Block Row The Powerful Ingredients Behind Every Che…" at bounding box center [289, 131] width 370 height 241
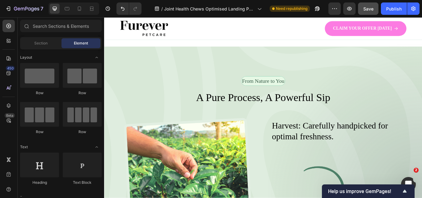
scroll to position [819, 0]
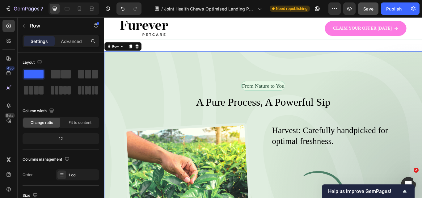
click at [143, 55] on div at bounding box center [141, 51] width 7 height 7
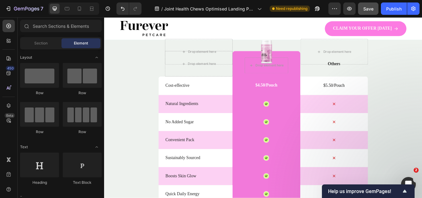
scroll to position [1467, 0]
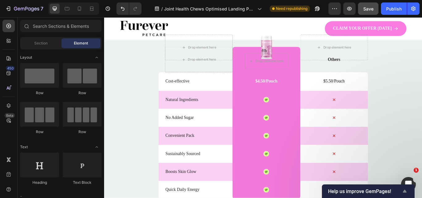
click at [406, 191] on icon "Show survey - Help us improve GemPages!" at bounding box center [404, 190] width 7 height 7
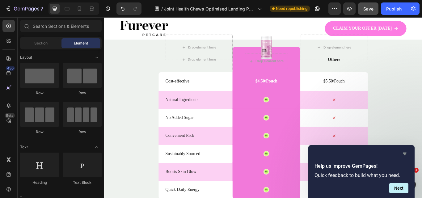
click at [405, 154] on icon "Hide survey" at bounding box center [405, 153] width 4 height 3
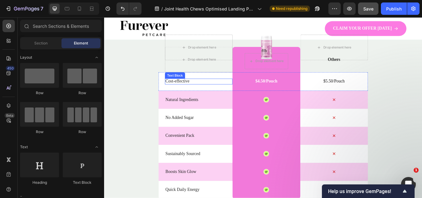
click at [190, 93] on p "Cost-effective" at bounding box center [213, 92] width 77 height 6
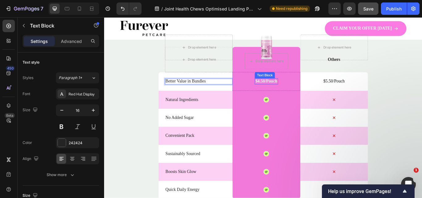
click at [284, 93] on p "$4.50/Pouch" at bounding box center [293, 92] width 26 height 6
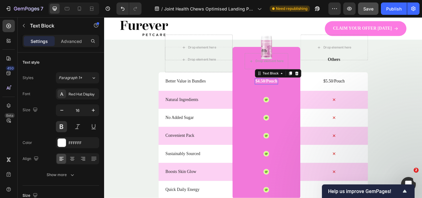
click at [284, 93] on p "$4.50/Pouch" at bounding box center [293, 92] width 26 height 6
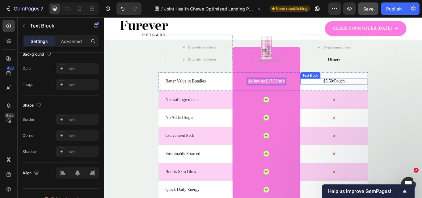
click at [366, 89] on p "$5.50/Pouch" at bounding box center [371, 92] width 77 height 6
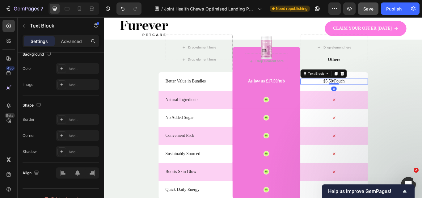
click at [366, 89] on p "$5.50/Pouch" at bounding box center [371, 92] width 77 height 6
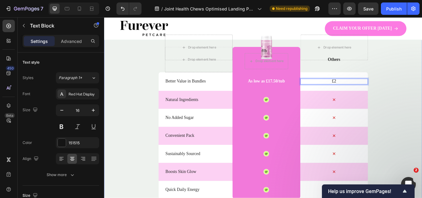
scroll to position [193, 0]
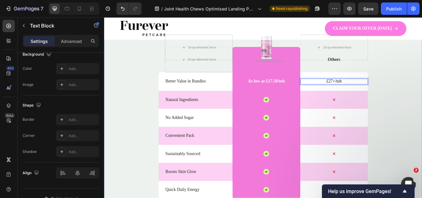
click at [421, 87] on div "Nature’s daily boost Text Block Row Match Glow Shot: Your daily boost Heading D…" at bounding box center [289, 133] width 370 height 319
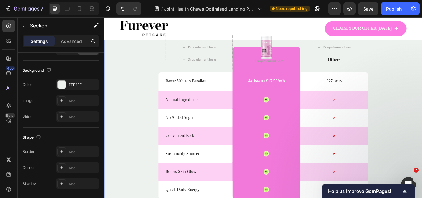
scroll to position [0, 0]
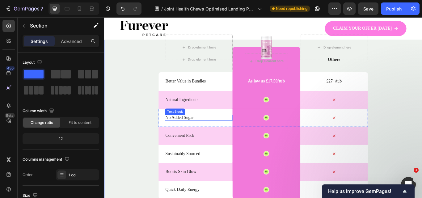
click at [192, 133] on p "No Added Sugar" at bounding box center [213, 134] width 77 height 6
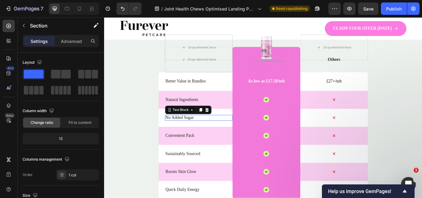
click at [192, 133] on p "No Added Sugar" at bounding box center [213, 134] width 77 height 6
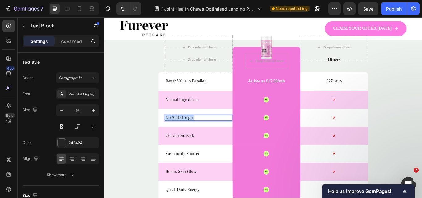
click at [192, 133] on p "No Added Sugar" at bounding box center [213, 134] width 77 height 6
click at [196, 156] on p "Convenient Pack" at bounding box center [213, 155] width 77 height 6
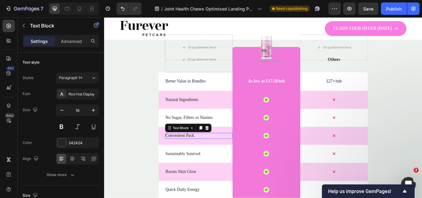
click at [196, 156] on p "Convenient Pack" at bounding box center [213, 155] width 77 height 6
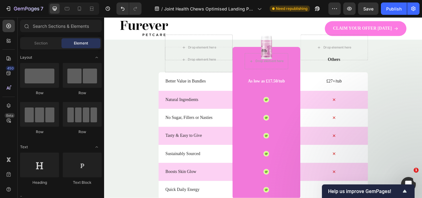
scroll to position [1504, 0]
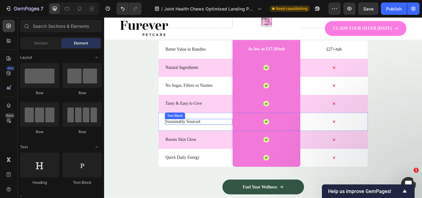
click at [198, 138] on p "Sustainably Sourced" at bounding box center [213, 139] width 77 height 6
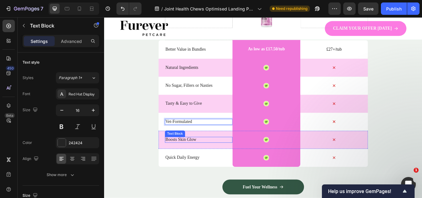
click at [199, 157] on p "Boosts Skin Glow" at bounding box center [213, 160] width 77 height 6
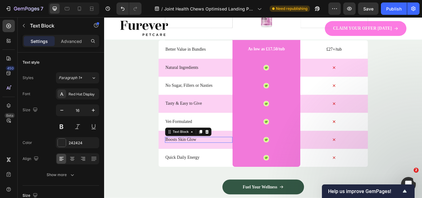
click at [199, 157] on p "Boosts Skin Glow" at bounding box center [213, 160] width 77 height 6
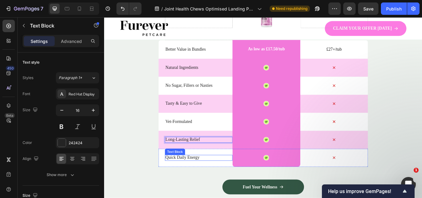
click at [196, 182] on p "Quick Daily Energy" at bounding box center [213, 181] width 77 height 6
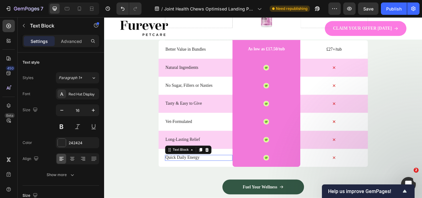
click at [196, 182] on p "Quick Daily Energy" at bounding box center [213, 181] width 77 height 6
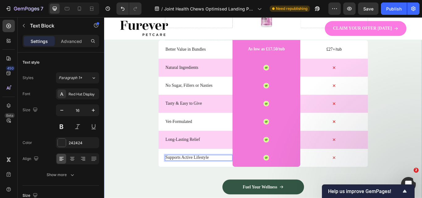
click at [421, 144] on div "Nature’s daily boost Text Block Row Match Glow Shot: Your daily boost Heading D…" at bounding box center [289, 96] width 370 height 319
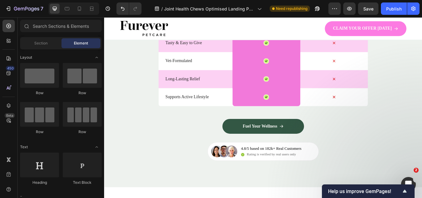
scroll to position [1584, 0]
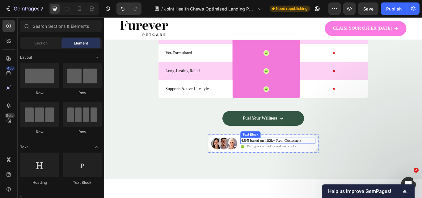
click at [304, 160] on p "4.8/5 based on 182k+ Real Customers" at bounding box center [298, 161] width 70 height 6
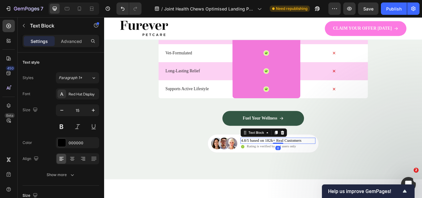
click at [297, 160] on p "4.8/5 based on 182k+ Real Customers" at bounding box center [298, 161] width 70 height 6
click at [298, 162] on p "4.8/5 based on 182k+ Real Customers" at bounding box center [298, 161] width 70 height 6
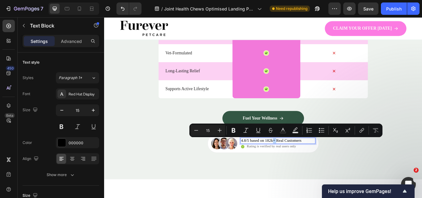
click at [298, 161] on p "4.8/5 based on 182k+ Real Customers" at bounding box center [298, 161] width 70 height 6
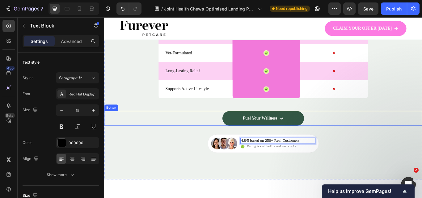
click at [350, 132] on div "Fuel Your Wellness Button" at bounding box center [289, 135] width 370 height 17
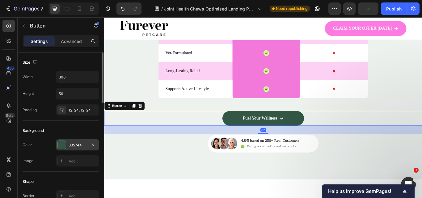
click at [60, 144] on div at bounding box center [62, 145] width 8 height 8
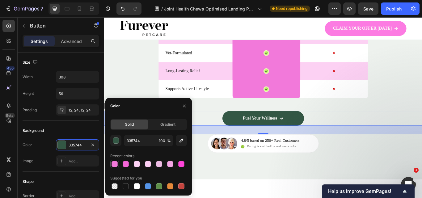
click at [115, 165] on div at bounding box center [114, 164] width 6 height 6
type input "F279DA"
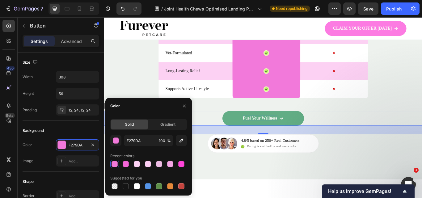
click at [285, 132] on p "Fuel Your Wellness" at bounding box center [285, 135] width 40 height 6
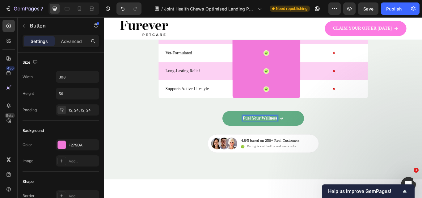
click at [285, 132] on p "Fuel Your Wellness" at bounding box center [285, 135] width 40 height 6
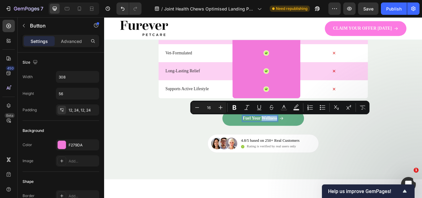
click at [285, 132] on p "Fuel Your Wellness" at bounding box center [285, 135] width 40 height 6
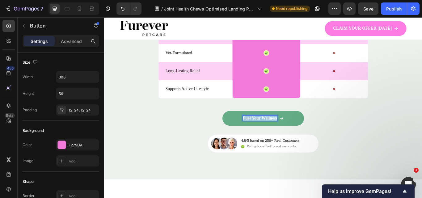
click at [285, 132] on p "Fuel Your Wellness" at bounding box center [285, 135] width 40 height 6
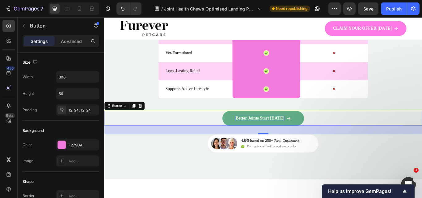
click at [383, 134] on div "Better Joints Start Today Button 32" at bounding box center [289, 135] width 370 height 17
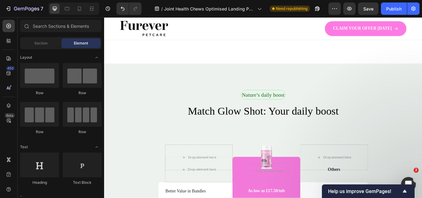
scroll to position [1358, 0]
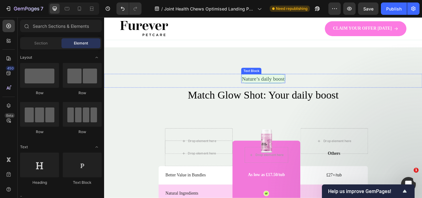
click at [285, 91] on p "Nature’s daily boost" at bounding box center [289, 88] width 50 height 9
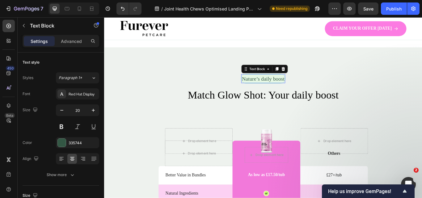
click at [285, 91] on p "Nature’s daily boost" at bounding box center [289, 88] width 50 height 9
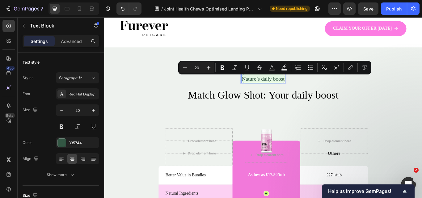
click at [279, 89] on p "Nature’s daily boost" at bounding box center [289, 88] width 50 height 9
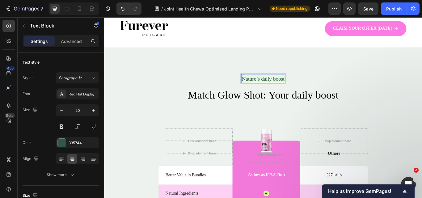
drag, startPoint x: 313, startPoint y: 89, endPoint x: 264, endPoint y: 86, distance: 49.5
click at [264, 86] on p "Nature’s daily boost" at bounding box center [289, 88] width 50 height 9
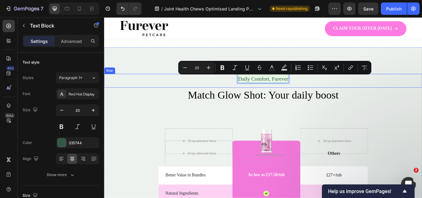
click at [421, 87] on div "Daily Comfort, Furever Text Block 0 Row" at bounding box center [289, 91] width 370 height 16
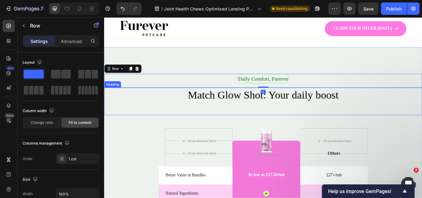
click at [350, 106] on h2 "Match Glow Shot: Your daily boost" at bounding box center [289, 107] width 370 height 17
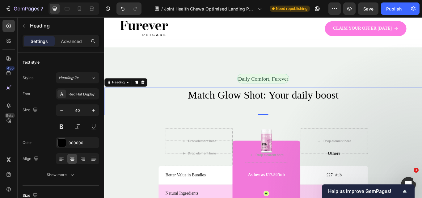
click at [249, 105] on h2 "Match Glow Shot: Your daily boost" at bounding box center [289, 107] width 370 height 17
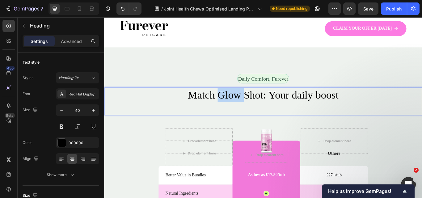
click at [249, 105] on p "Match Glow Shot: Your daily boost" at bounding box center [289, 108] width 369 height 16
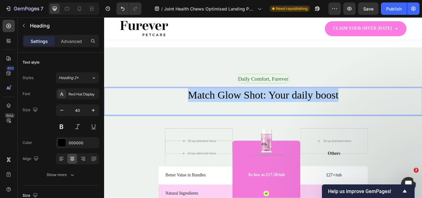
click at [249, 105] on p "Match Glow Shot: Your daily boost" at bounding box center [289, 108] width 369 height 16
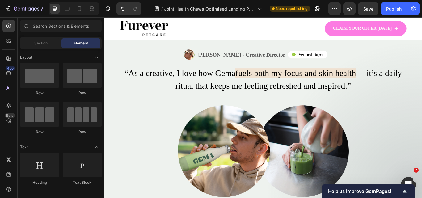
scroll to position [876, 0]
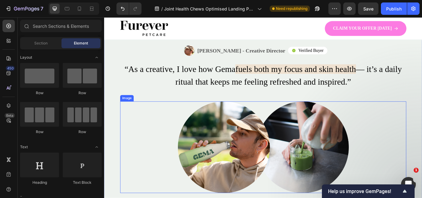
click at [210, 180] on img at bounding box center [289, 168] width 199 height 107
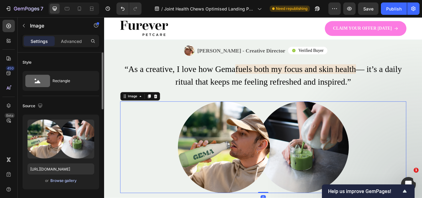
click at [59, 183] on div "Browse gallery" at bounding box center [63, 181] width 26 height 6
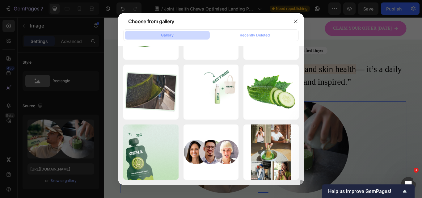
drag, startPoint x: 303, startPoint y: 56, endPoint x: 296, endPoint y: 173, distance: 117.2
click at [296, 173] on div "omega 3.png 71.99 kb turmeric.jpg 48.53 kb chrondotin.jpg 18.74 kb glucosamine …" at bounding box center [210, 115] width 185 height 139
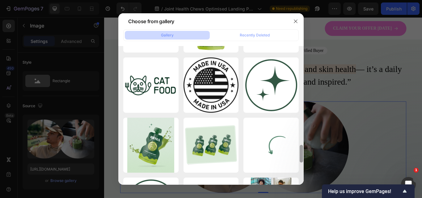
drag, startPoint x: 300, startPoint y: 168, endPoint x: 300, endPoint y: 177, distance: 9.0
click at [300, 177] on div at bounding box center [301, 115] width 5 height 139
click at [301, 177] on div at bounding box center [301, 115] width 5 height 139
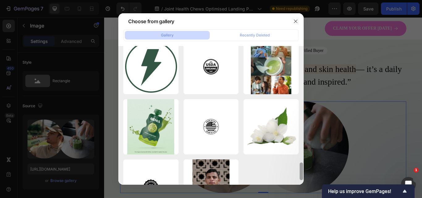
click at [301, 177] on div at bounding box center [300, 171] width 3 height 18
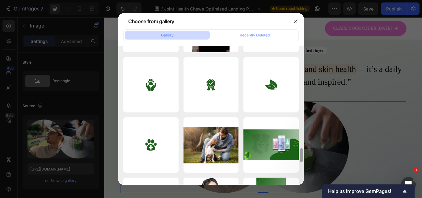
drag, startPoint x: 301, startPoint y: 177, endPoint x: 298, endPoint y: 198, distance: 21.5
click at [298, 115] on html "7 Version history / Joint Health Chews Optimised Landing Page Need republishing…" at bounding box center [211, 57] width 422 height 115
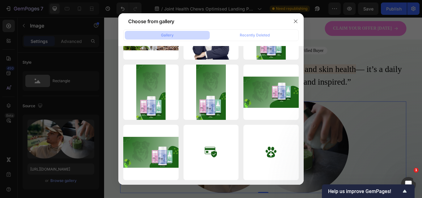
scroll to position [1361, 0]
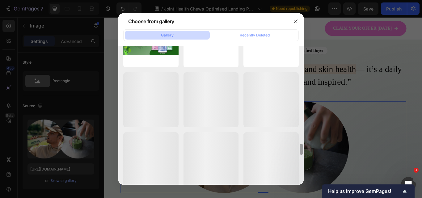
drag, startPoint x: 302, startPoint y: 165, endPoint x: 302, endPoint y: 193, distance: 28.1
click at [302, 193] on div "Choose from gallery Gallery Recently Deleted omega 3.png 71.99 kb turmeric.jpg …" at bounding box center [211, 99] width 422 height 198
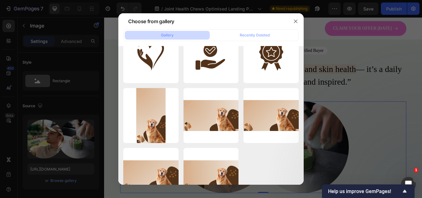
click at [300, 180] on div at bounding box center [301, 115] width 5 height 139
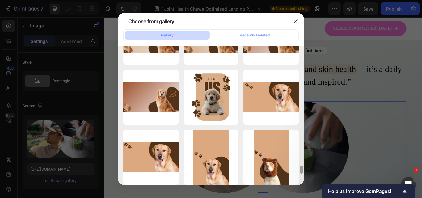
click at [300, 180] on div at bounding box center [301, 115] width 5 height 139
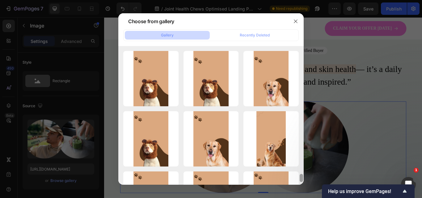
click at [300, 180] on div at bounding box center [300, 178] width 3 height 8
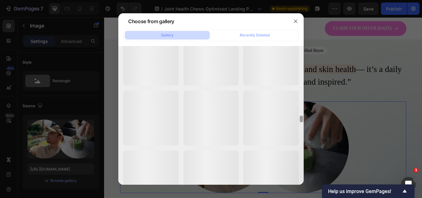
drag, startPoint x: 300, startPoint y: 180, endPoint x: 300, endPoint y: 198, distance: 17.3
click at [300, 198] on div "Choose from gallery Gallery Recently Deleted omega 3.png 71.99 kb turmeric.jpg …" at bounding box center [211, 99] width 422 height 198
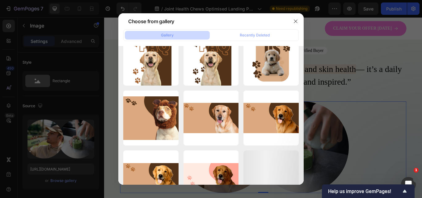
scroll to position [2456, 0]
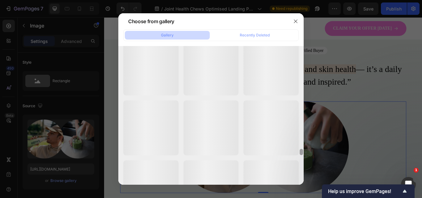
drag, startPoint x: 302, startPoint y: 174, endPoint x: 301, endPoint y: 191, distance: 17.0
click at [301, 191] on div "Choose from gallery Gallery Recently Deleted omega 3.png 71.99 kb turmeric.jpg …" at bounding box center [211, 99] width 422 height 198
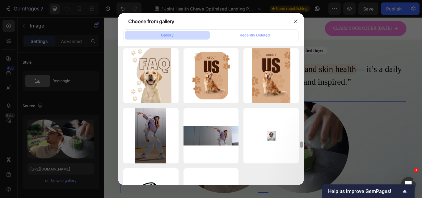
scroll to position [2871, 0]
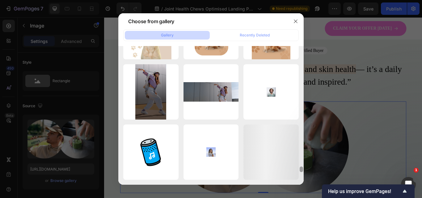
drag, startPoint x: 303, startPoint y: 177, endPoint x: 301, endPoint y: 187, distance: 10.3
click at [301, 187] on div "Choose from gallery Gallery Recently Deleted omega 3.png 71.99 kb turmeric.jpg …" at bounding box center [211, 99] width 422 height 198
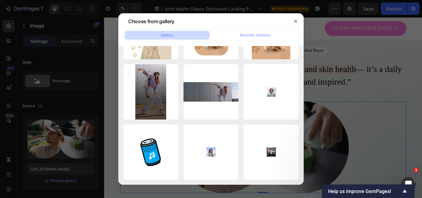
drag, startPoint x: 301, startPoint y: 173, endPoint x: 301, endPoint y: 178, distance: 5.9
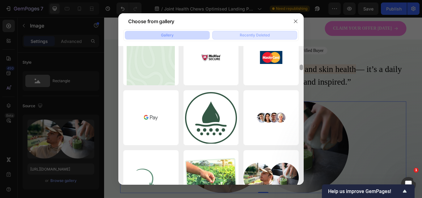
scroll to position [0, 0]
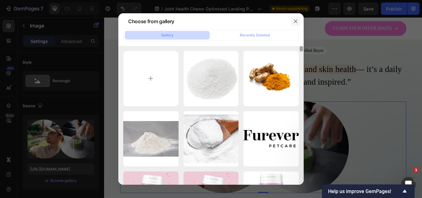
drag, startPoint x: 301, startPoint y: 173, endPoint x: 298, endPoint y: 23, distance: 150.4
click at [298, 23] on div "Choose from gallery Gallery Recently Deleted omega 3.png 71.99 kb turmeric.jpg …" at bounding box center [210, 98] width 185 height 171
click at [297, 19] on button "button" at bounding box center [295, 21] width 10 height 10
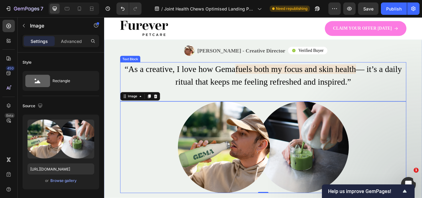
click at [239, 90] on p "“As a creative, I love how Gema fuels both my focus and skin health — it’s a da…" at bounding box center [289, 85] width 332 height 30
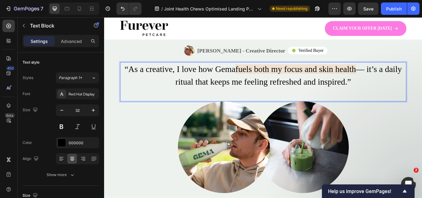
click at [247, 90] on p "“As a creative, I love how Gema fuels both my focus and skin health — it’s a da…" at bounding box center [289, 85] width 332 height 30
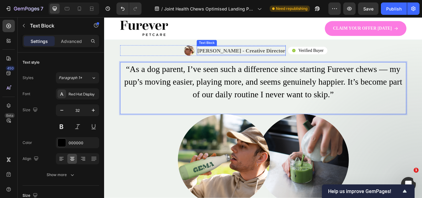
click at [274, 57] on p "[PERSON_NAME] - Creative Director" at bounding box center [263, 56] width 102 height 9
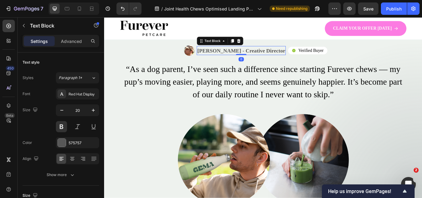
click at [272, 56] on p "[PERSON_NAME] - Creative Director" at bounding box center [263, 56] width 102 height 9
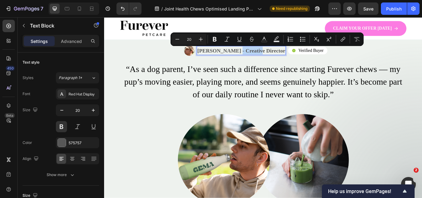
click at [272, 56] on p "[PERSON_NAME] - Creative Director" at bounding box center [263, 56] width 102 height 9
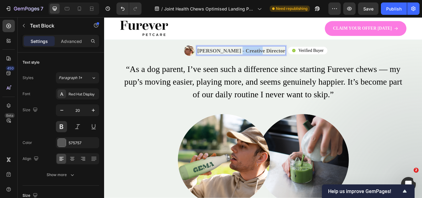
click at [272, 56] on p "[PERSON_NAME] - Creative Director" at bounding box center [263, 56] width 102 height 9
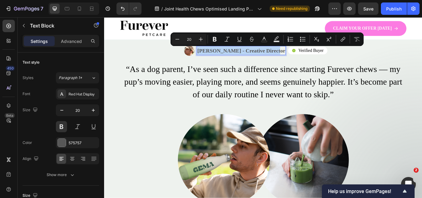
click at [272, 56] on p "[PERSON_NAME] - Creative Director" at bounding box center [263, 56] width 102 height 9
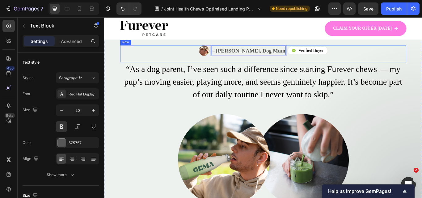
click at [421, 63] on div "Image – Emma L., Dog Mum Text Block 0 Row Icon Verified Buyer Text Block Row Ro…" at bounding box center [289, 60] width 333 height 20
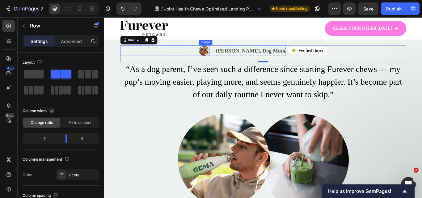
click at [227, 56] on img at bounding box center [220, 56] width 12 height 12
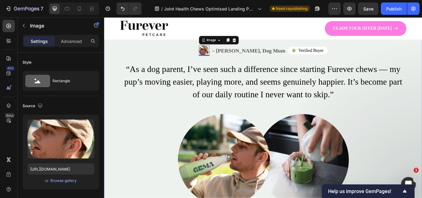
click at [421, 66] on div "Image 0 – Emma L., Dog Mum Text Block Row Icon Verified Buyer Text Block Row Ro…" at bounding box center [289, 143] width 370 height 256
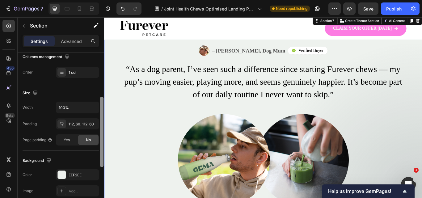
scroll to position [116, 0]
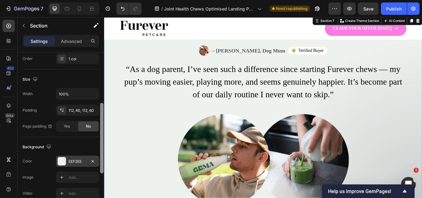
drag, startPoint x: 102, startPoint y: 117, endPoint x: 83, endPoint y: 162, distance: 49.5
click at [103, 167] on div at bounding box center [101, 138] width 3 height 70
click at [80, 163] on div "EEF2EE" at bounding box center [78, 162] width 18 height 6
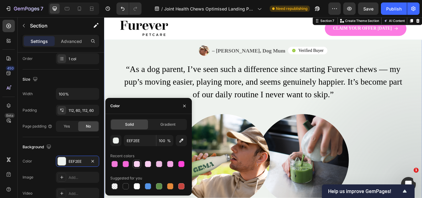
click at [140, 163] on div at bounding box center [136, 164] width 9 height 9
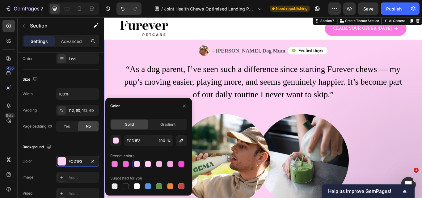
click at [149, 163] on div at bounding box center [148, 164] width 6 height 6
click at [158, 165] on div at bounding box center [159, 164] width 6 height 6
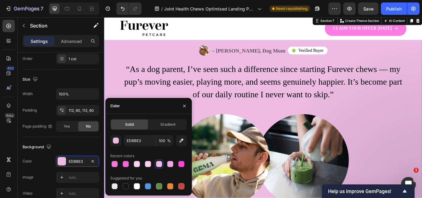
click at [165, 165] on div at bounding box center [148, 164] width 77 height 9
click at [169, 165] on div at bounding box center [170, 164] width 6 height 6
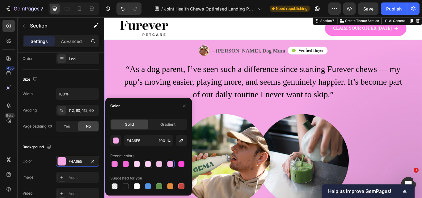
click at [145, 166] on div at bounding box center [148, 164] width 6 height 6
type input "FCCFF3"
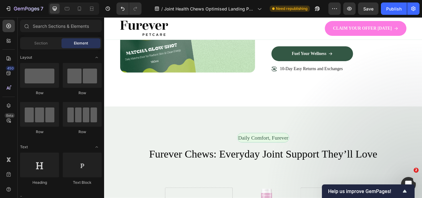
scroll to position [1366, 0]
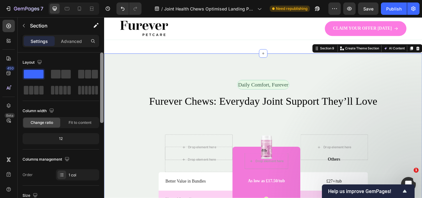
click at [100, 145] on div at bounding box center [101, 133] width 5 height 163
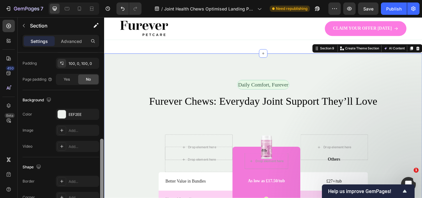
scroll to position [183, 0]
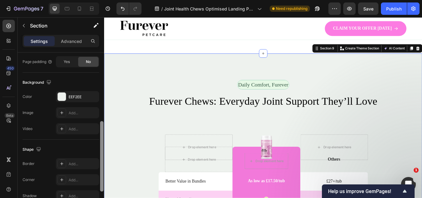
drag, startPoint x: 100, startPoint y: 150, endPoint x: 100, endPoint y: 153, distance: 3.4
click at [100, 154] on div at bounding box center [101, 156] width 3 height 70
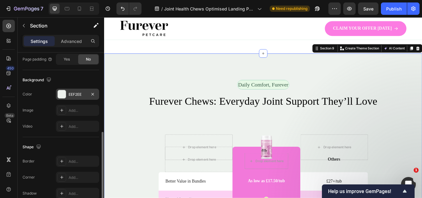
click at [66, 96] on div at bounding box center [61, 94] width 9 height 9
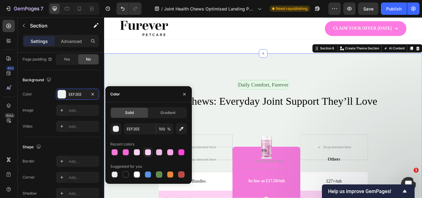
click at [146, 151] on div at bounding box center [148, 152] width 6 height 6
type input "FCCFF3"
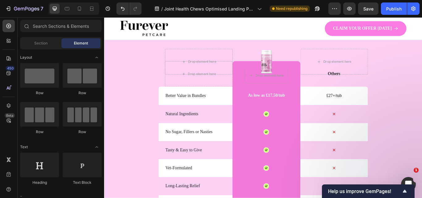
scroll to position [1470, 0]
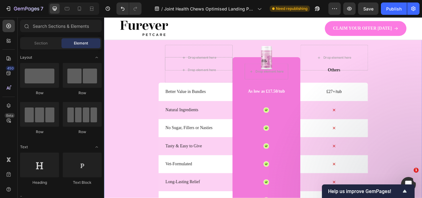
click at [118, 138] on div "Daily Comfort, Furever Text Block Row Furever Chews: Everyday Joint Support The…" at bounding box center [289, 145] width 370 height 319
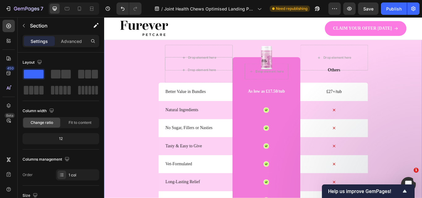
scroll to position [163, 0]
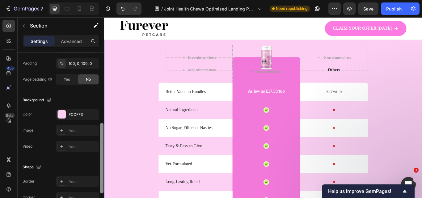
click at [103, 115] on div at bounding box center [101, 133] width 5 height 163
click at [86, 118] on div "FCCFF3" at bounding box center [77, 114] width 43 height 11
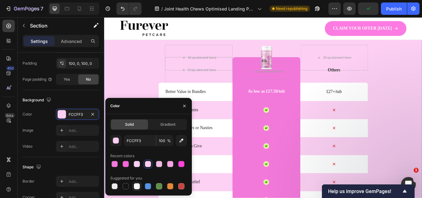
click at [136, 186] on div at bounding box center [137, 186] width 6 height 6
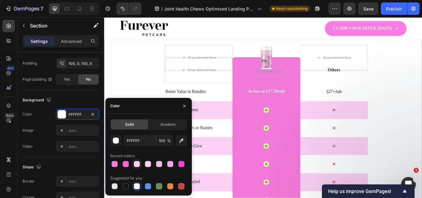
click at [137, 167] on div at bounding box center [136, 163] width 7 height 7
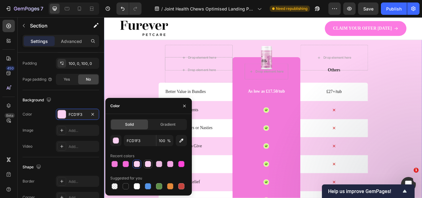
click at [149, 164] on div at bounding box center [148, 164] width 6 height 6
click at [155, 165] on div at bounding box center [158, 163] width 7 height 7
type input "EDBBE3"
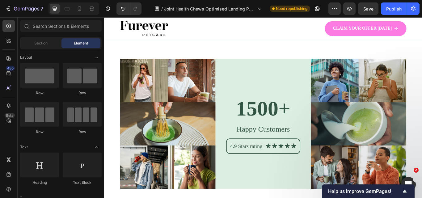
scroll to position [2244, 0]
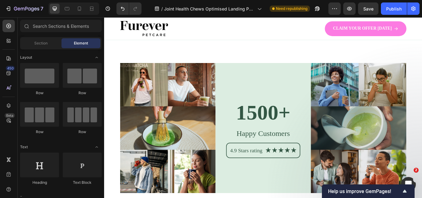
drag, startPoint x: 474, startPoint y: 159, endPoint x: 521, endPoint y: 186, distance: 54.9
click at [276, 124] on h2 "1500+" at bounding box center [289, 128] width 86 height 33
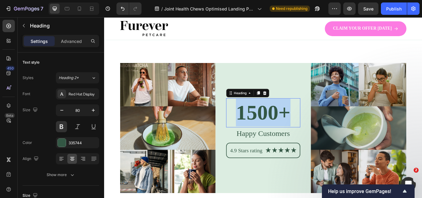
click at [276, 124] on p "1500+" at bounding box center [289, 128] width 85 height 32
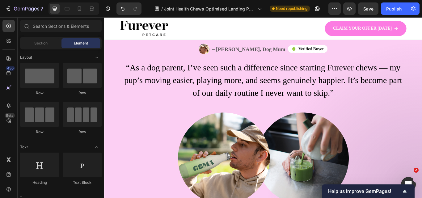
scroll to position [862, 0]
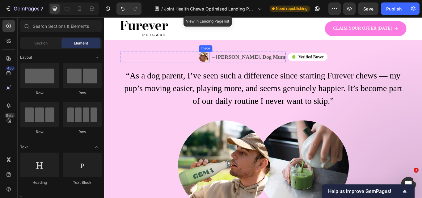
click at [227, 70] on img at bounding box center [220, 63] width 12 height 12
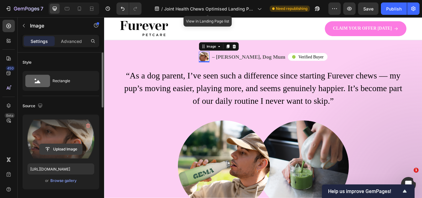
click at [48, 149] on input "file" at bounding box center [61, 149] width 43 height 10
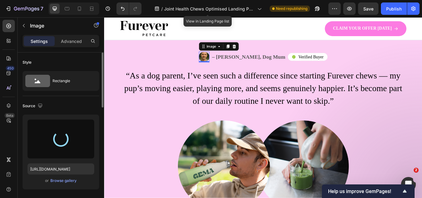
type input "https://cdn.shopify.com/s/files/1/0910/8753/6473/files/gempages_577334473004155…"
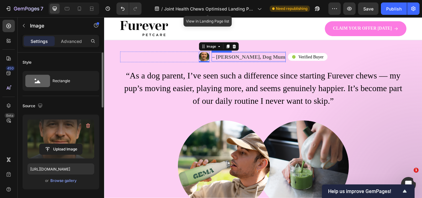
click at [269, 68] on p "– Emma L., Dog Mum" at bounding box center [273, 63] width 86 height 9
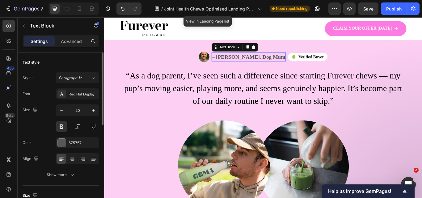
click at [278, 68] on p "– Emma L., Dog Mum" at bounding box center [273, 63] width 86 height 9
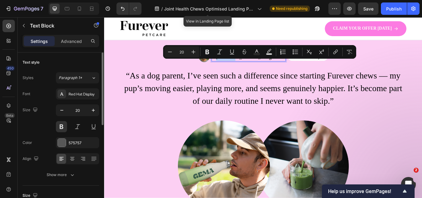
drag, startPoint x: 279, startPoint y: 70, endPoint x: 258, endPoint y: 71, distance: 20.7
click at [258, 68] on p "– Emma L., Dog Mum" at bounding box center [273, 63] width 86 height 9
